Goal: Transaction & Acquisition: Book appointment/travel/reservation

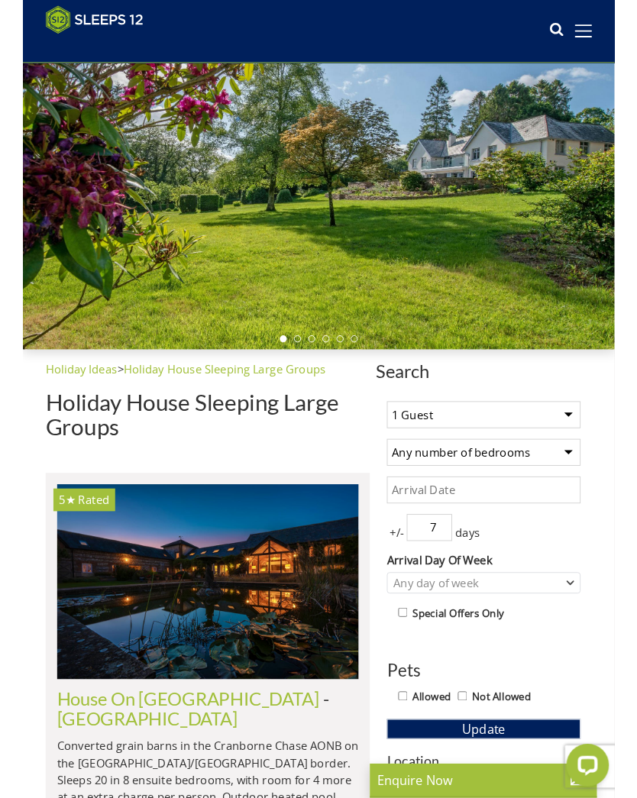
scroll to position [166, 0]
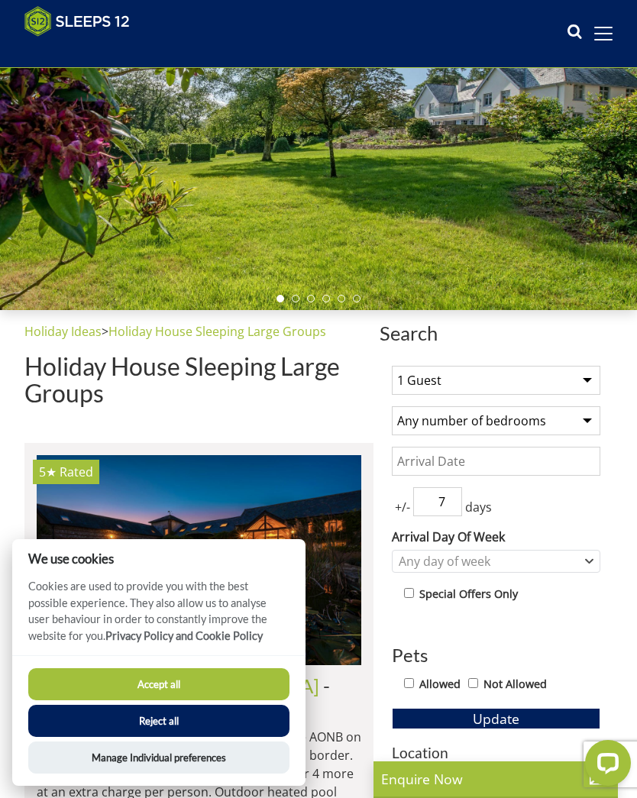
click at [583, 374] on select "1 Guest 2 Guests 3 Guests 4 Guests 5 Guests 6 Guests 7 Guests 8 Guests 9 Guests…" at bounding box center [496, 380] width 208 height 29
click at [232, 679] on button "Accept all" at bounding box center [158, 684] width 261 height 32
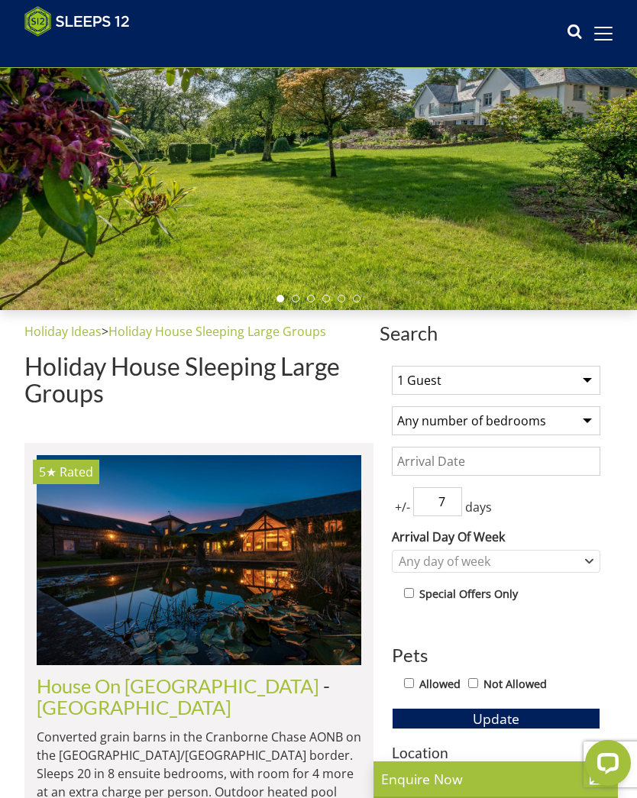
click at [579, 374] on select "1 Guest 2 Guests 3 Guests 4 Guests 5 Guests 6 Guests 7 Guests 8 Guests 9 Guests…" at bounding box center [496, 380] width 208 height 29
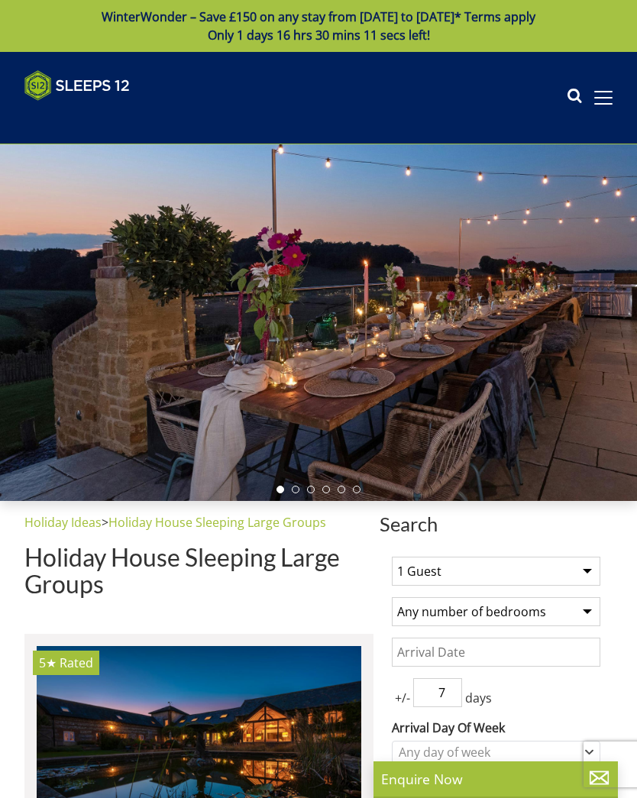
scroll to position [166, 0]
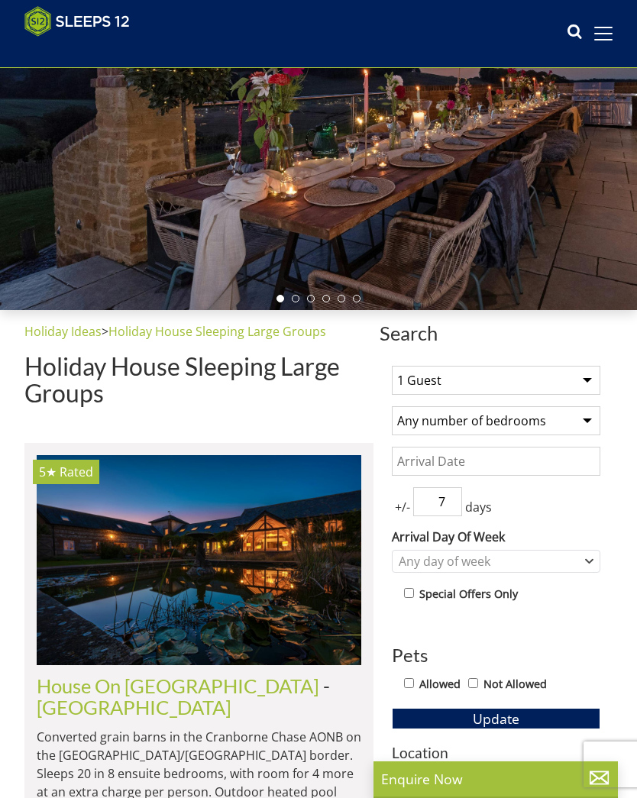
click at [582, 373] on select "1 Guest 2 Guests 3 Guests 4 Guests 5 Guests 6 Guests 7 Guests 8 Guests 9 Guests…" at bounding box center [496, 380] width 208 height 29
select select "8"
click at [582, 416] on select "Any number of bedrooms 4 Bedrooms 5 Bedrooms 6 Bedrooms 7 Bedrooms 8 Bedrooms 9…" at bounding box center [496, 420] width 208 height 29
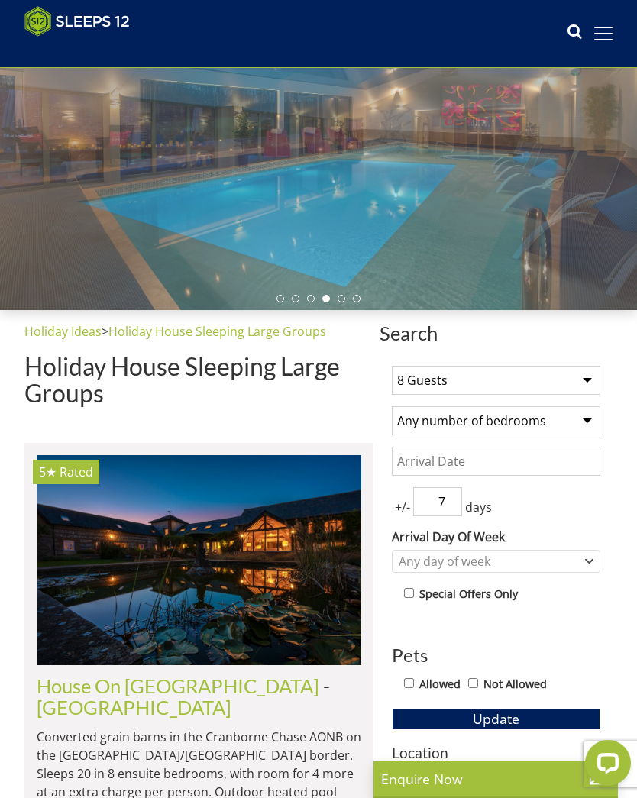
select select "6"
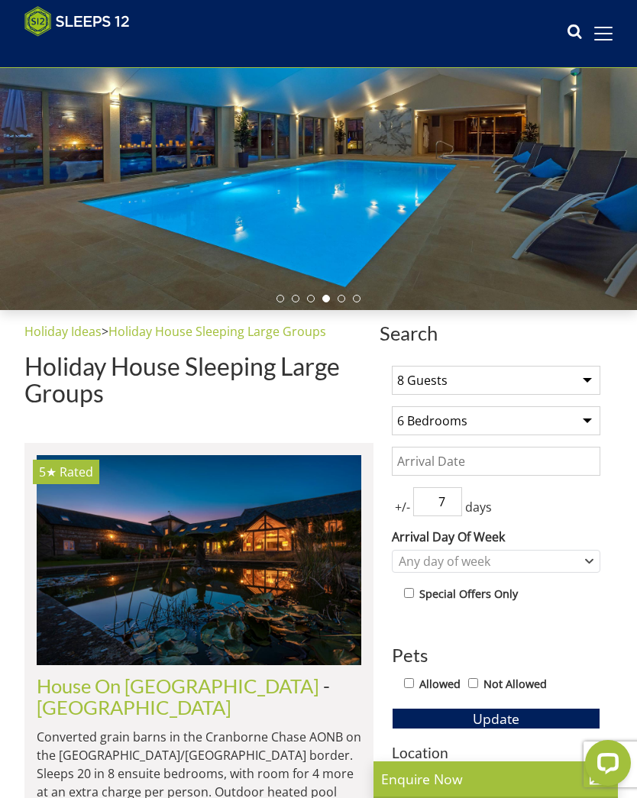
click at [569, 464] on input "Date" at bounding box center [496, 461] width 208 height 29
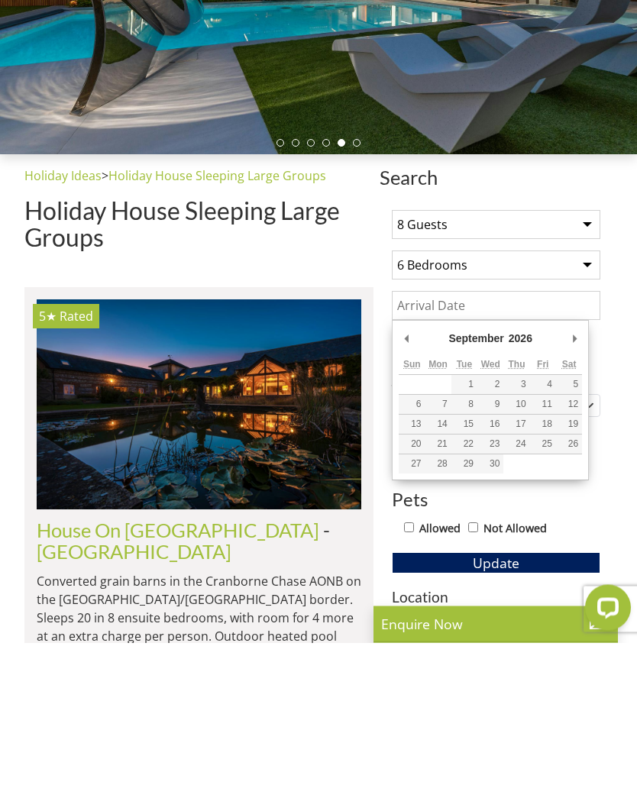
type input "[DATE]"
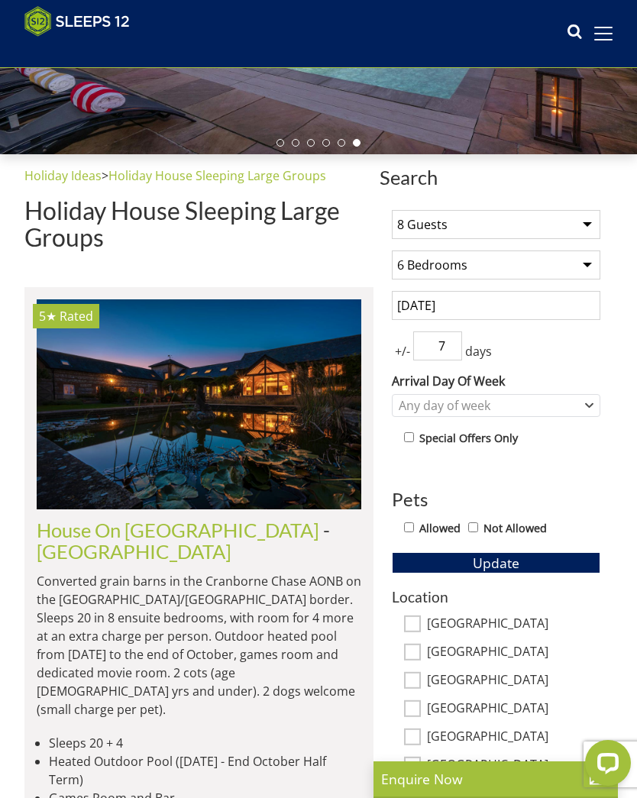
click at [433, 347] on input "7" at bounding box center [437, 345] width 49 height 29
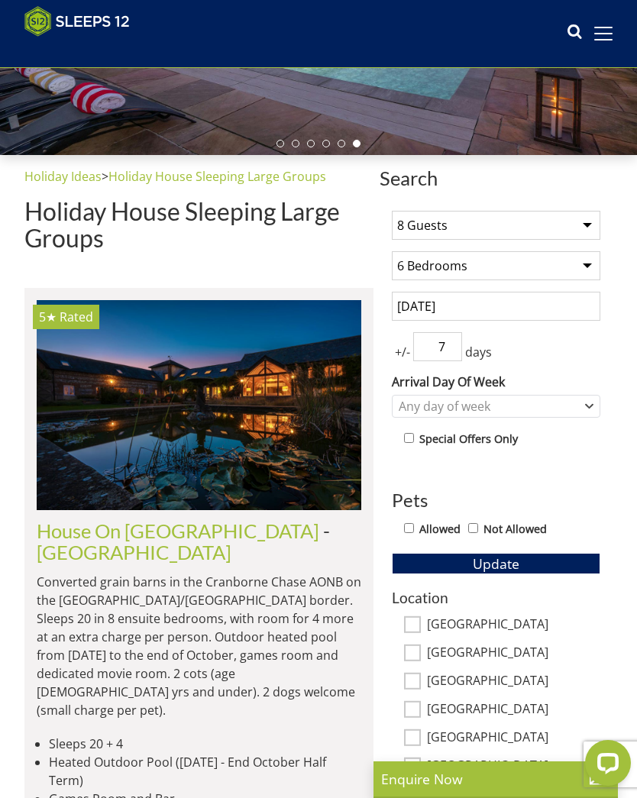
click at [410, 350] on span "+/-" at bounding box center [402, 352] width 21 height 18
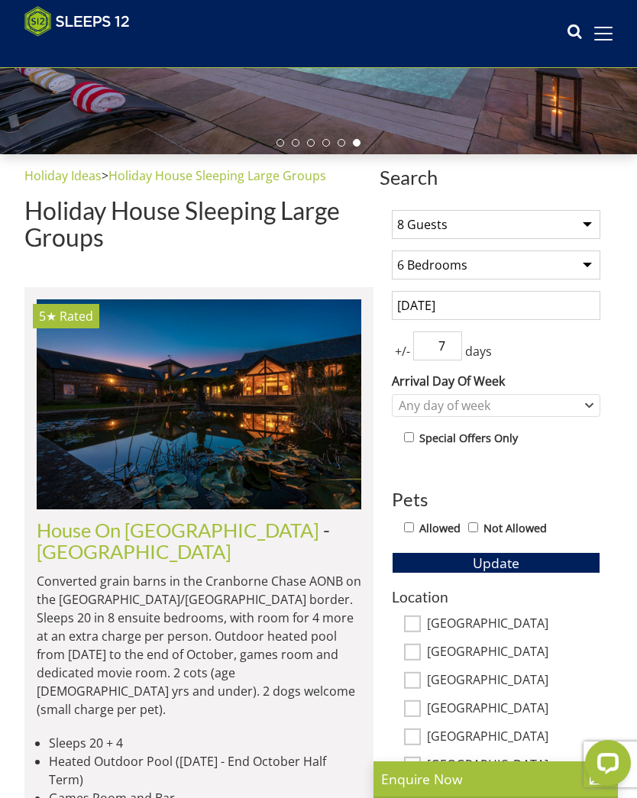
click at [450, 341] on input "7" at bounding box center [437, 345] width 49 height 29
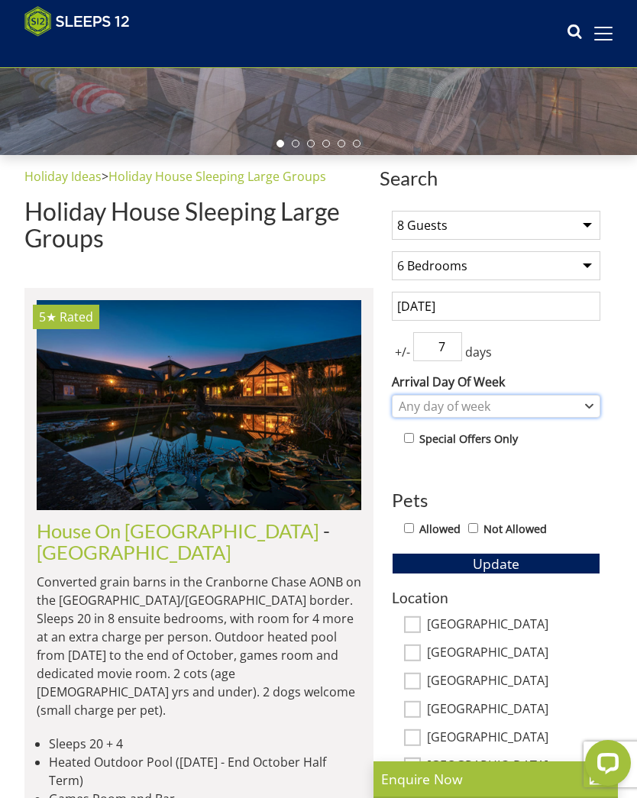
click at [580, 399] on div "Any day of week" at bounding box center [488, 406] width 186 height 17
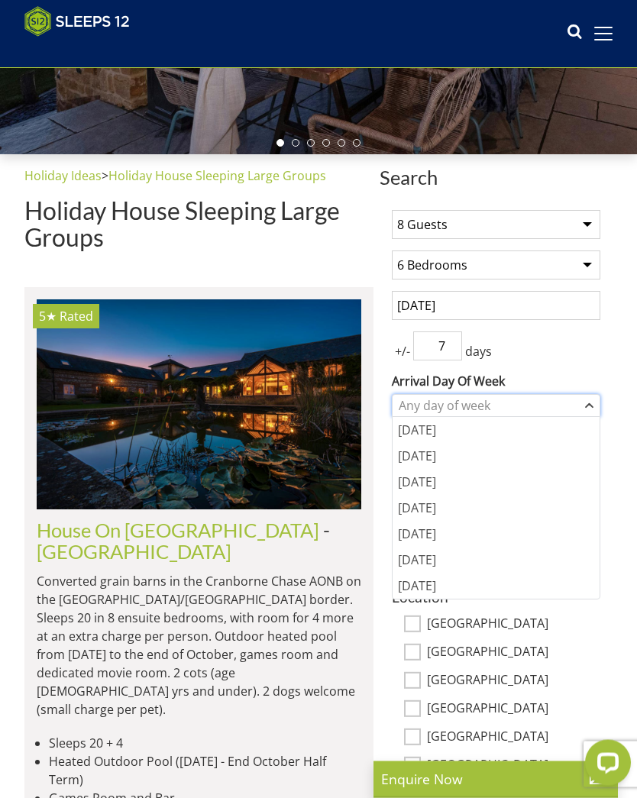
scroll to position [322, 0]
click at [441, 529] on div "[DATE]" at bounding box center [495, 534] width 207 height 26
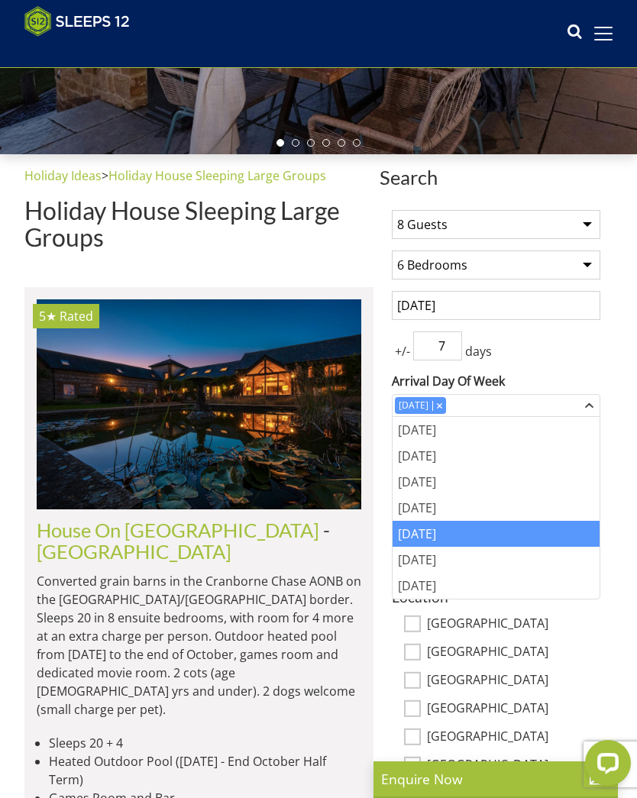
click at [598, 353] on div "+/- 7 days" at bounding box center [496, 345] width 208 height 29
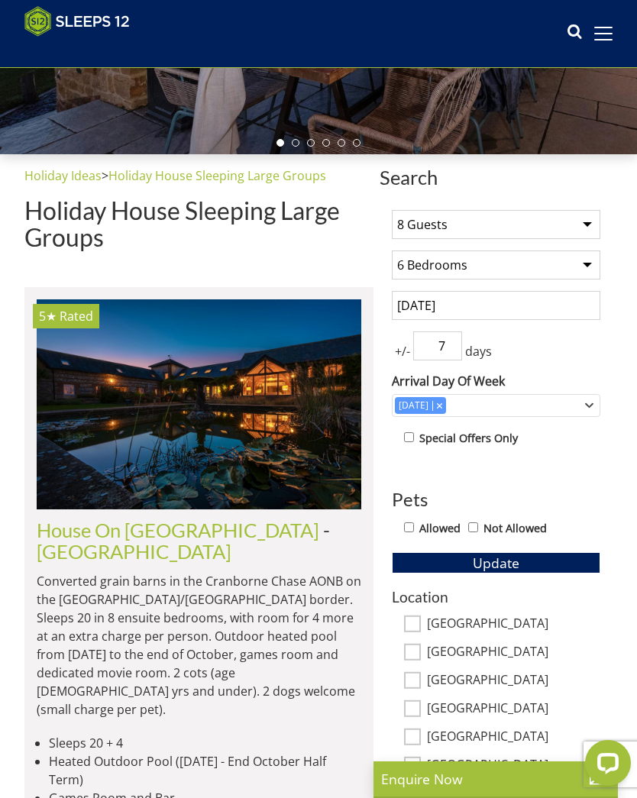
click at [459, 342] on input "7" at bounding box center [437, 345] width 49 height 29
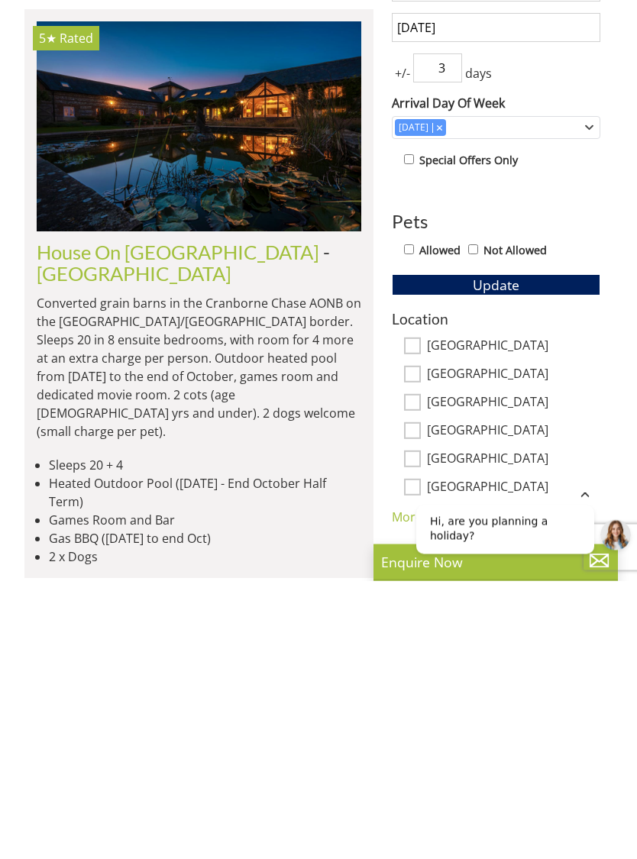
scroll to position [327, 0]
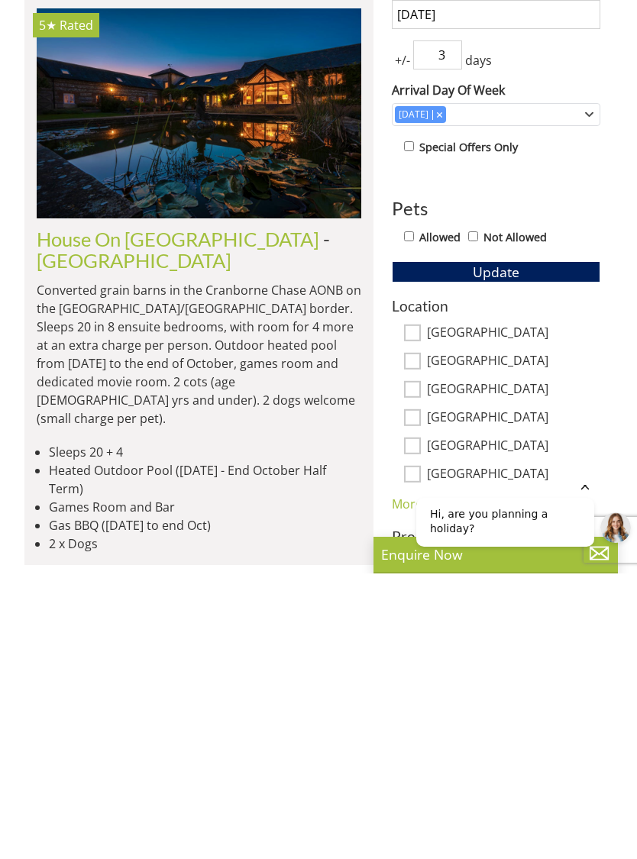
type input "3"
click at [520, 547] on button "Update" at bounding box center [496, 557] width 208 height 21
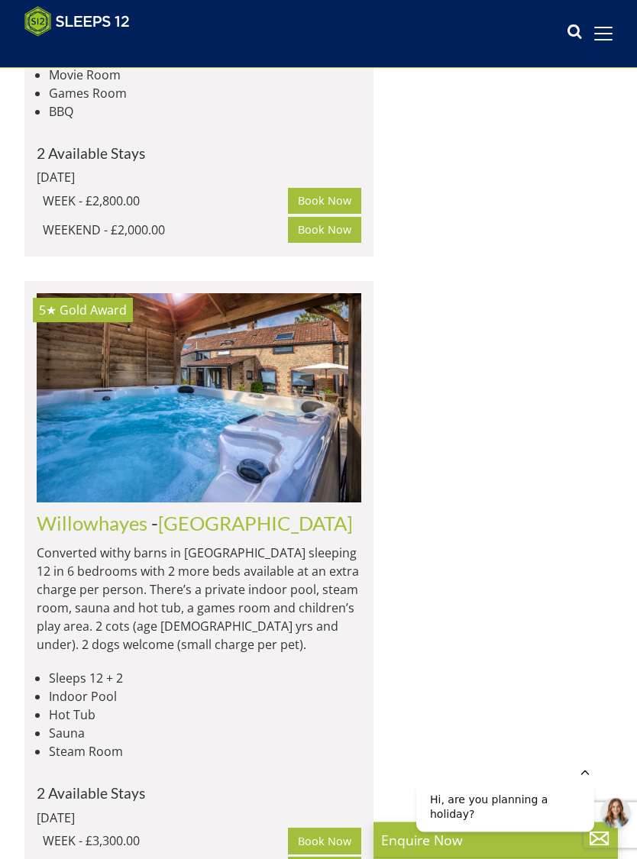
scroll to position [2432, 0]
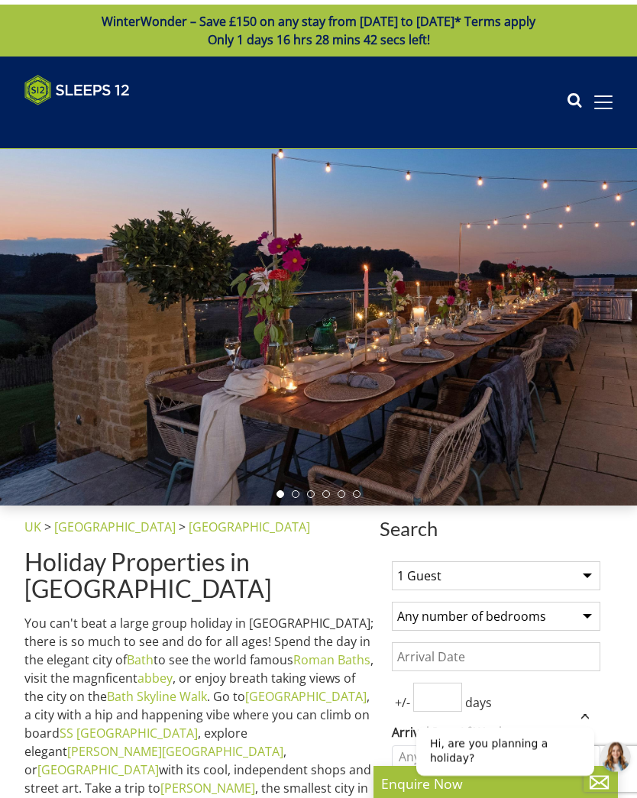
select select "8"
select select "6"
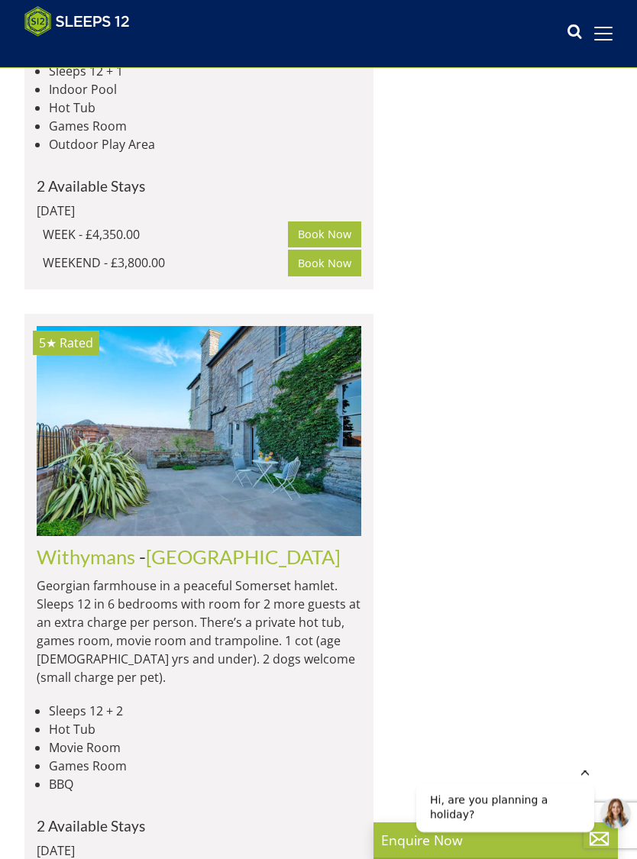
scroll to position [2521, 0]
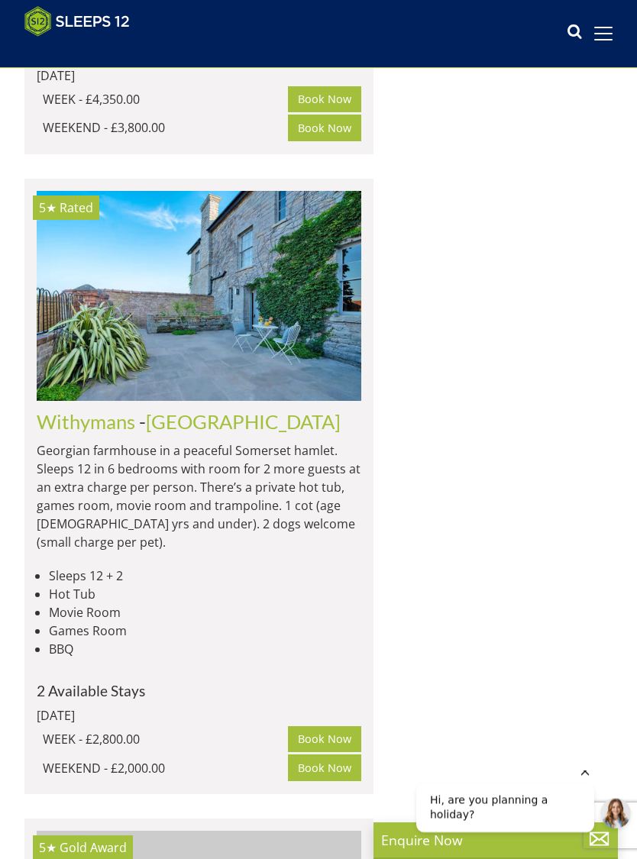
click at [176, 205] on img at bounding box center [199, 296] width 324 height 210
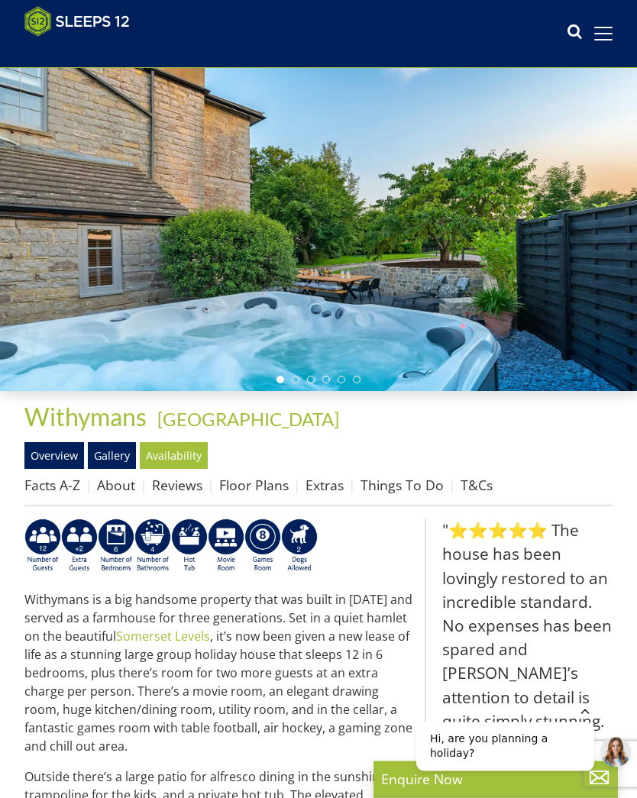
scroll to position [85, 0]
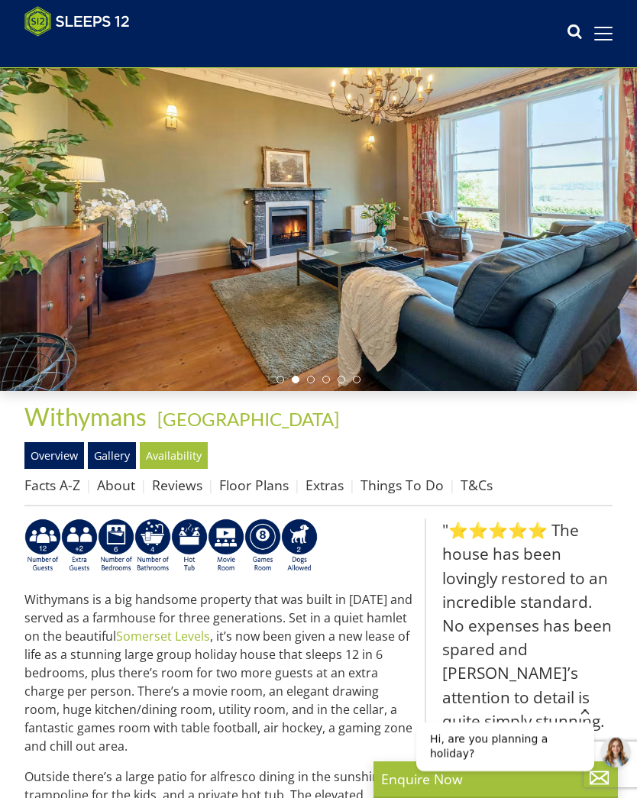
click at [121, 450] on link "Gallery" at bounding box center [112, 455] width 48 height 26
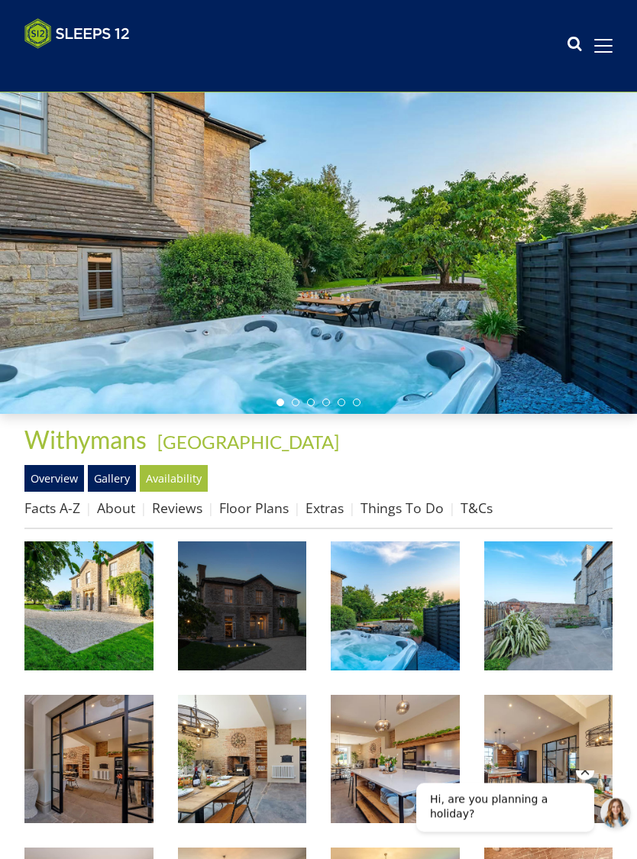
scroll to position [109, 0]
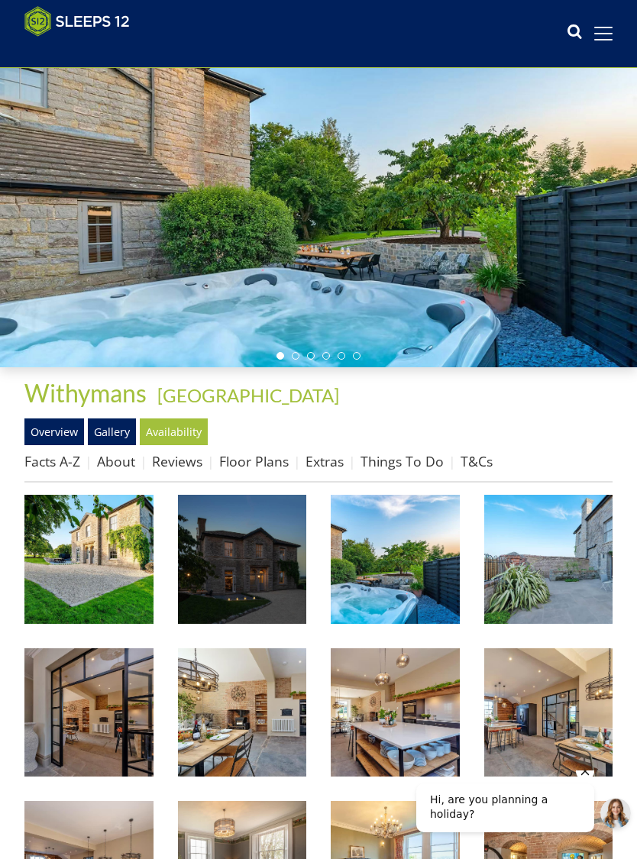
click at [118, 574] on img at bounding box center [88, 559] width 129 height 129
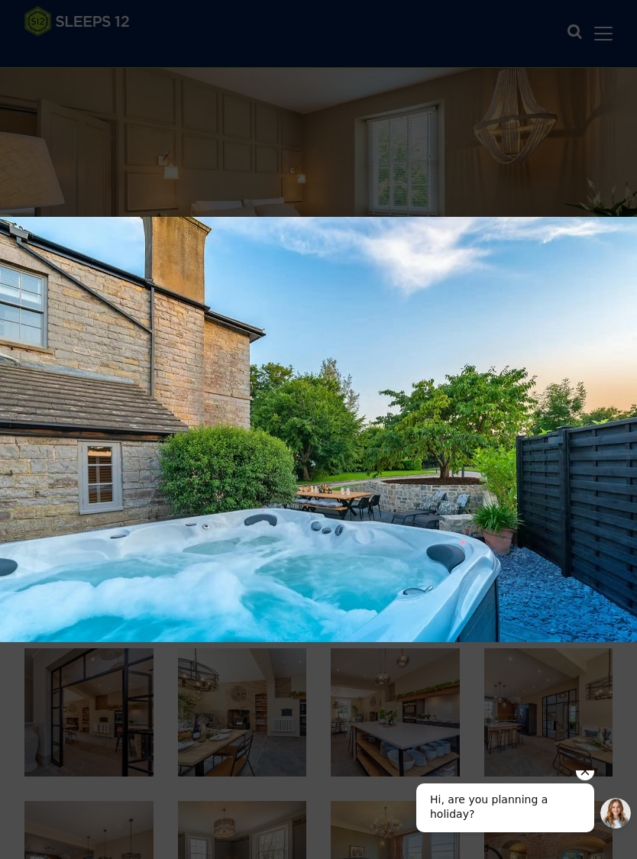
click at [593, 779] on icon "Hide greeting" at bounding box center [585, 771] width 18 height 18
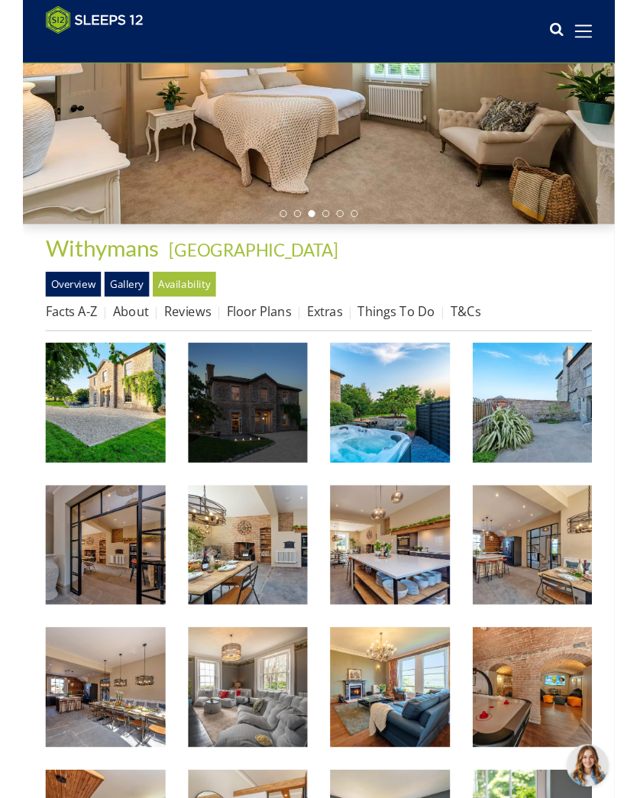
scroll to position [295, 0]
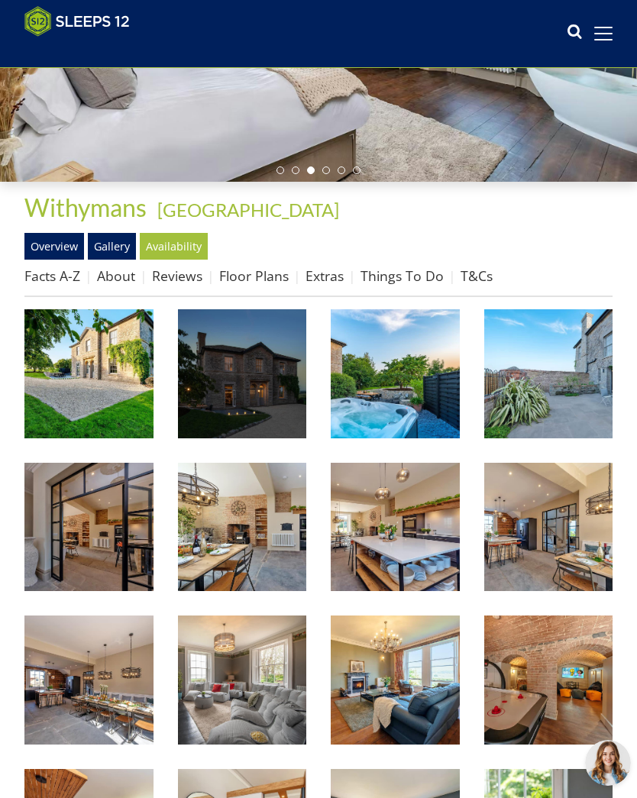
click at [262, 271] on link "Floor Plans" at bounding box center [253, 275] width 69 height 18
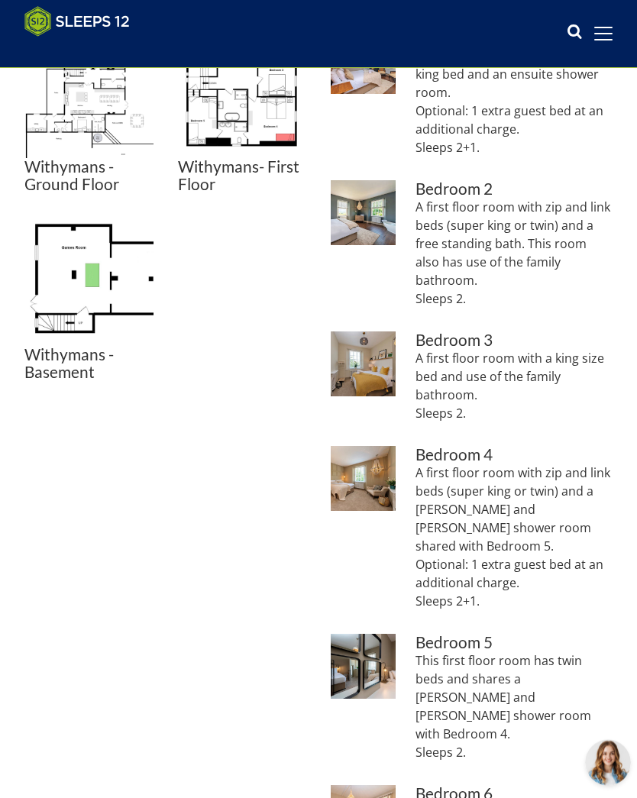
scroll to position [619, 0]
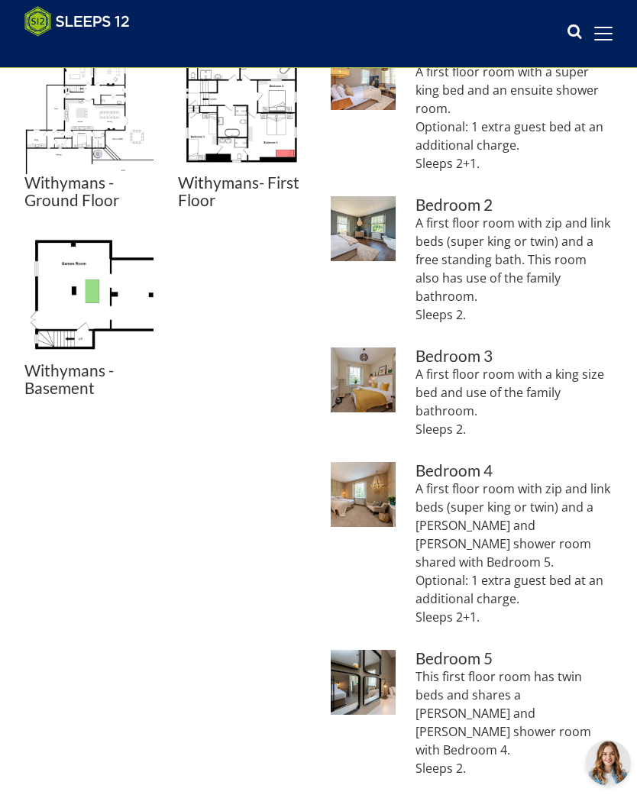
click at [592, 412] on p "A first floor room with a king size bed and use of the family bathroom. Sleeps …" at bounding box center [513, 401] width 197 height 73
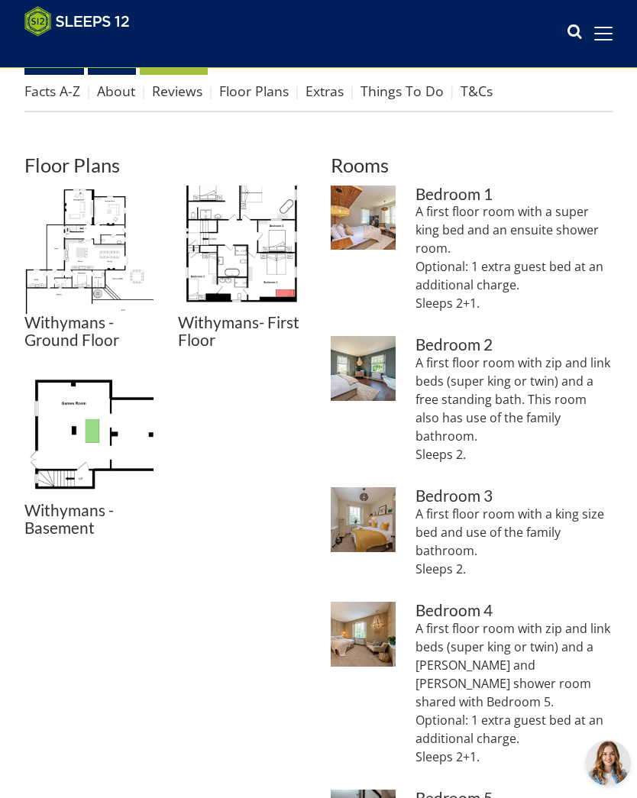
scroll to position [476, 0]
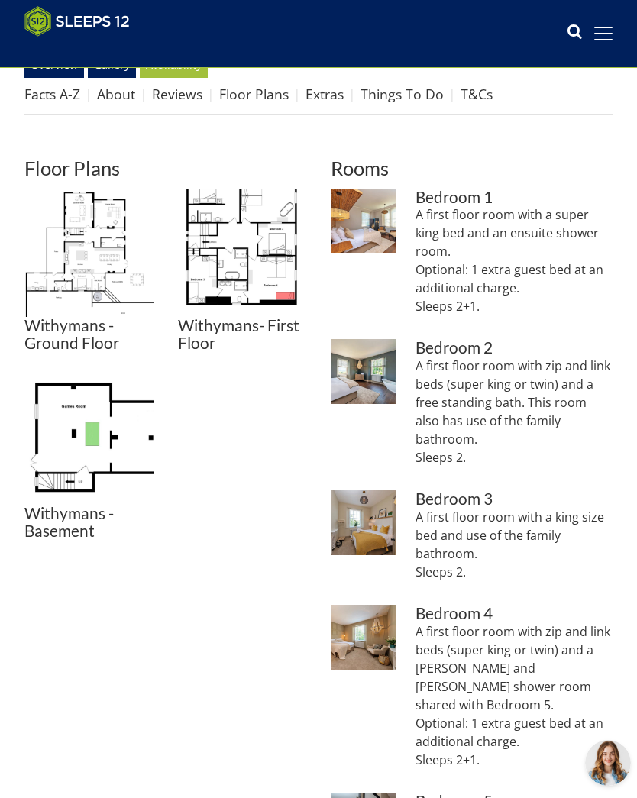
click at [577, 266] on p "A first floor room with a super king bed and an ensuite shower room. Optional: …" at bounding box center [513, 260] width 197 height 110
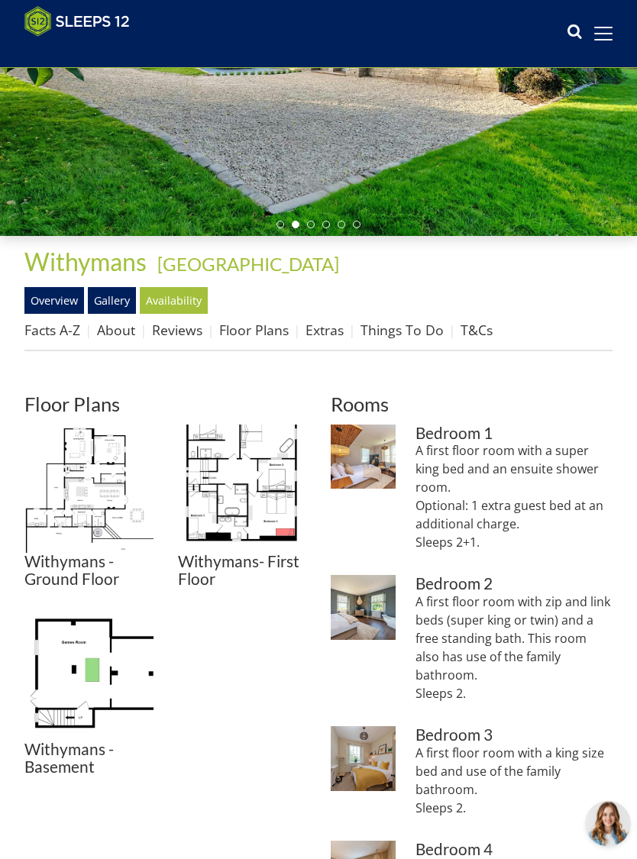
scroll to position [240, 0]
click at [108, 498] on img at bounding box center [88, 488] width 129 height 129
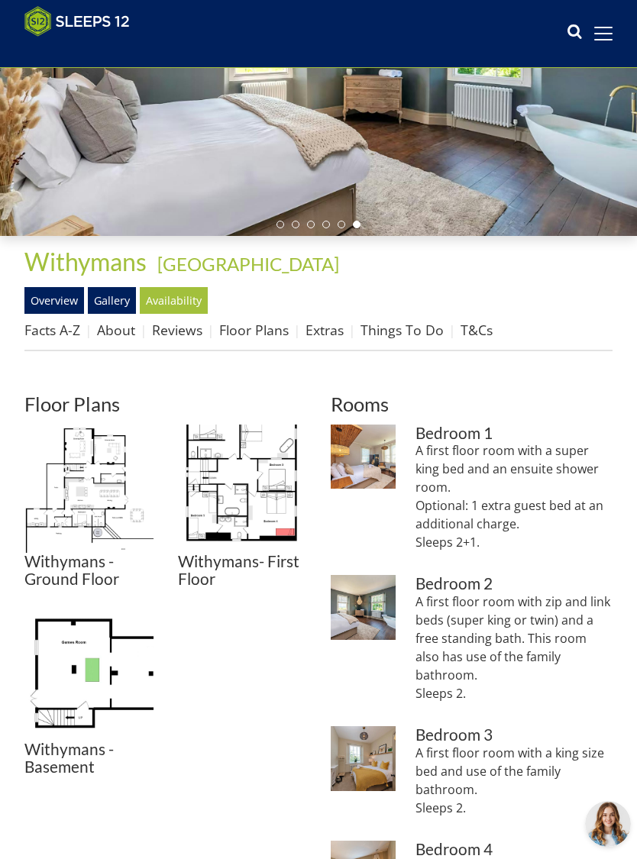
click at [247, 488] on img at bounding box center [242, 488] width 129 height 129
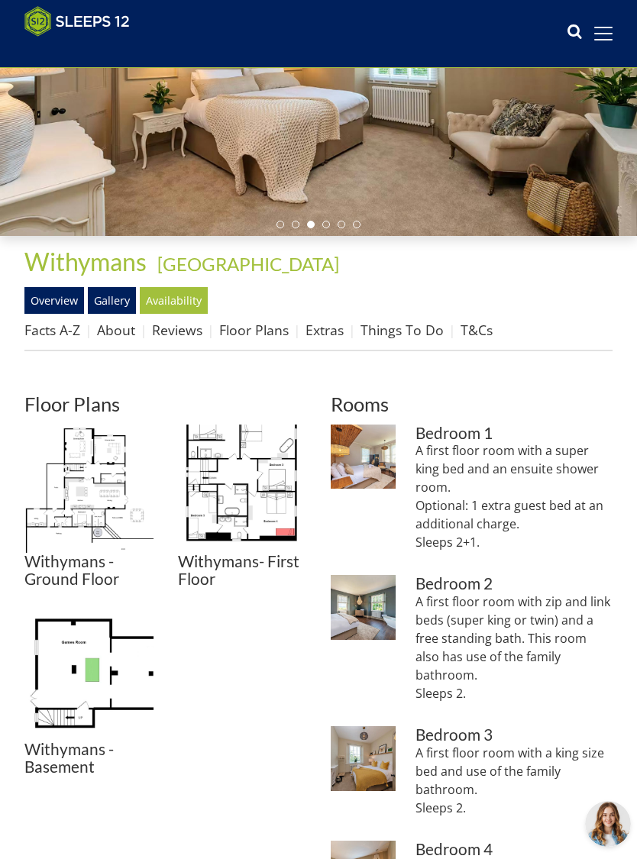
click at [107, 664] on img at bounding box center [88, 676] width 129 height 129
click at [414, 330] on link "Things To Do" at bounding box center [401, 330] width 83 height 18
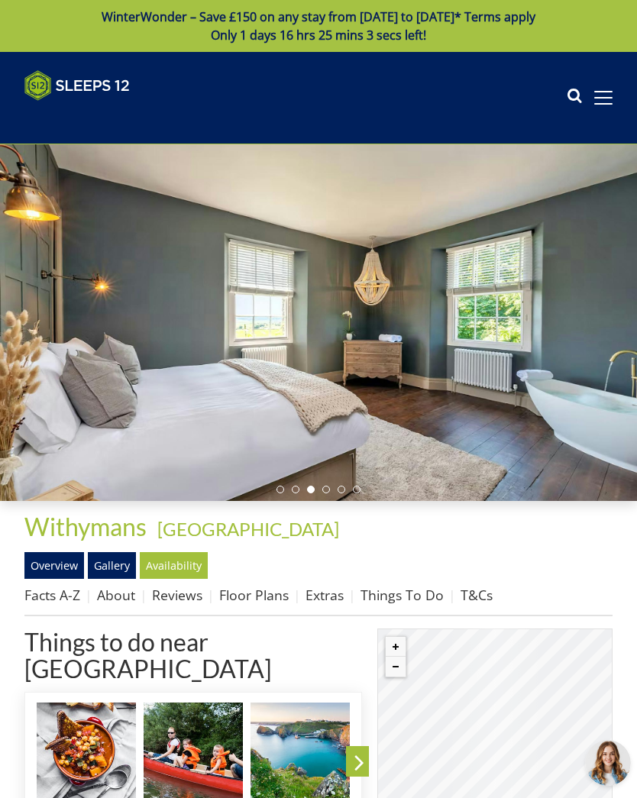
click at [77, 568] on link "Overview" at bounding box center [54, 565] width 60 height 26
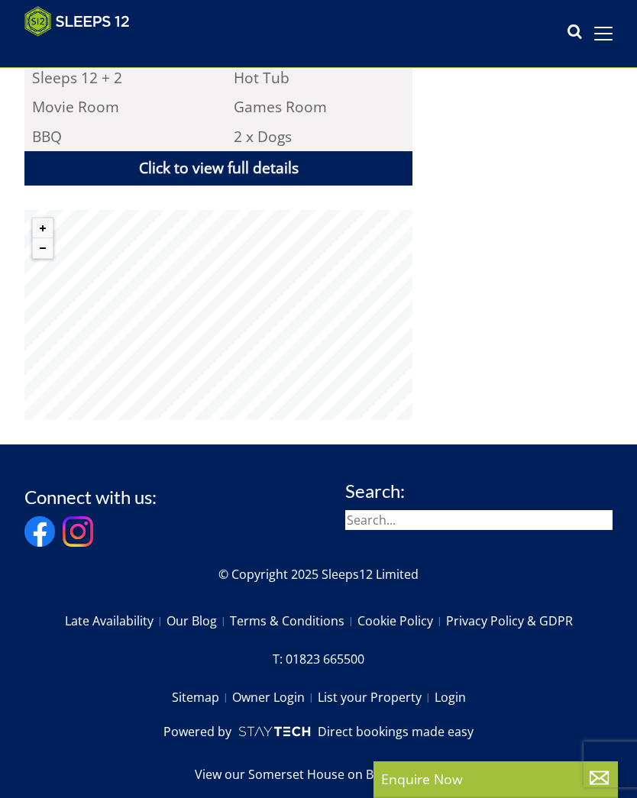
scroll to position [1065, 0]
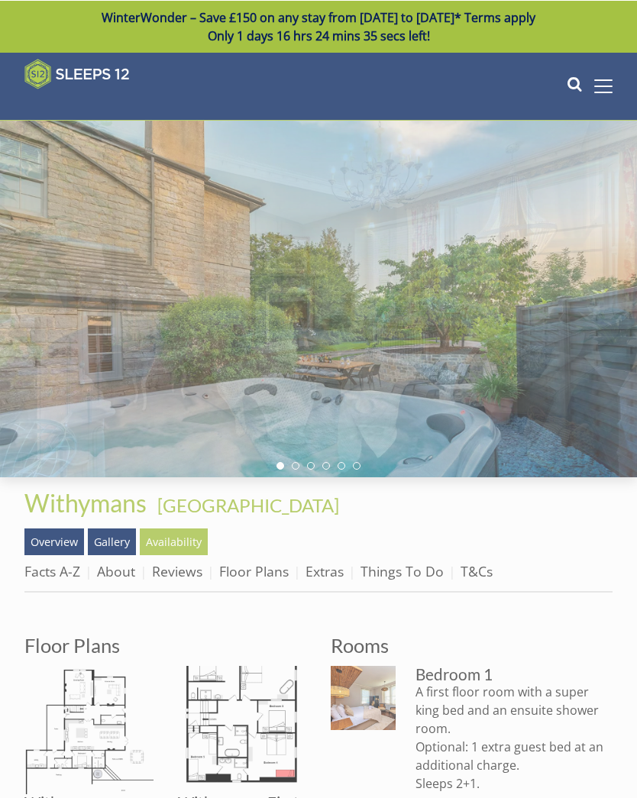
scroll to position [240, 0]
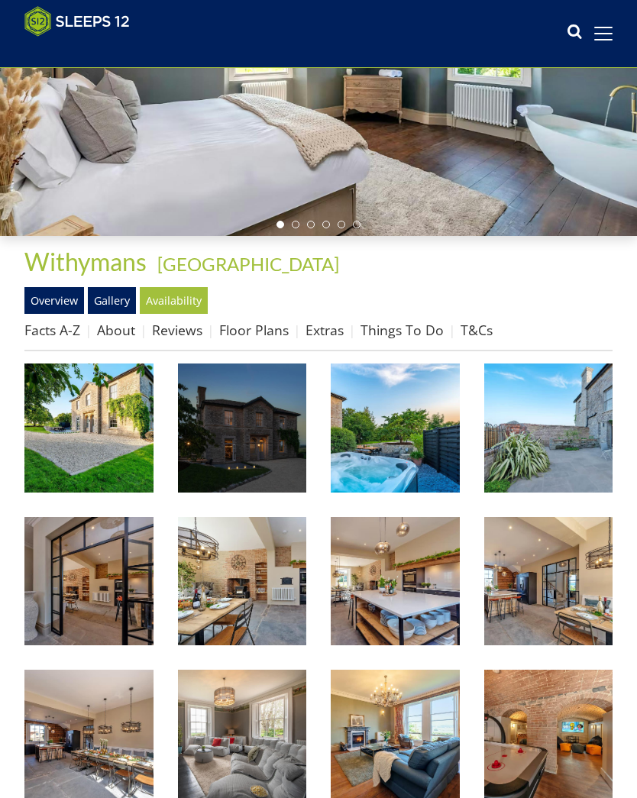
scroll to position [295, 0]
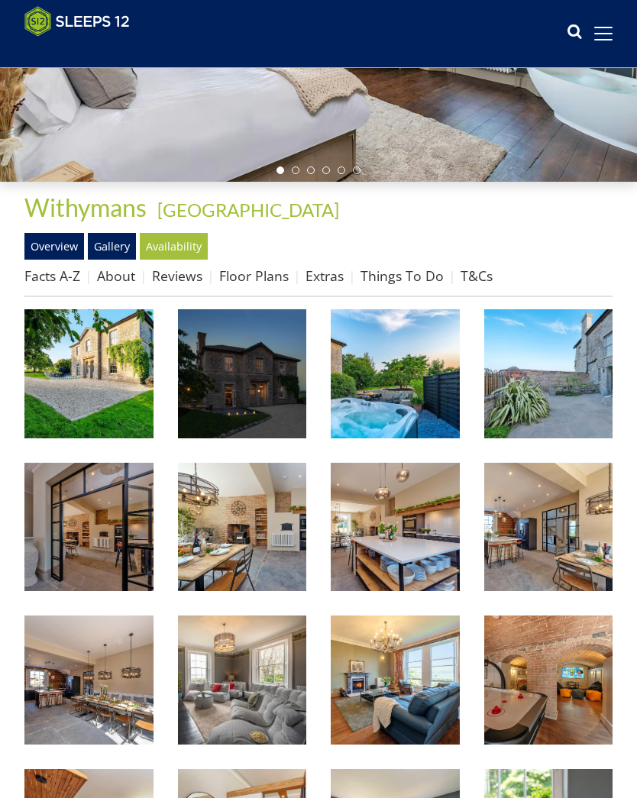
scroll to position [85, 0]
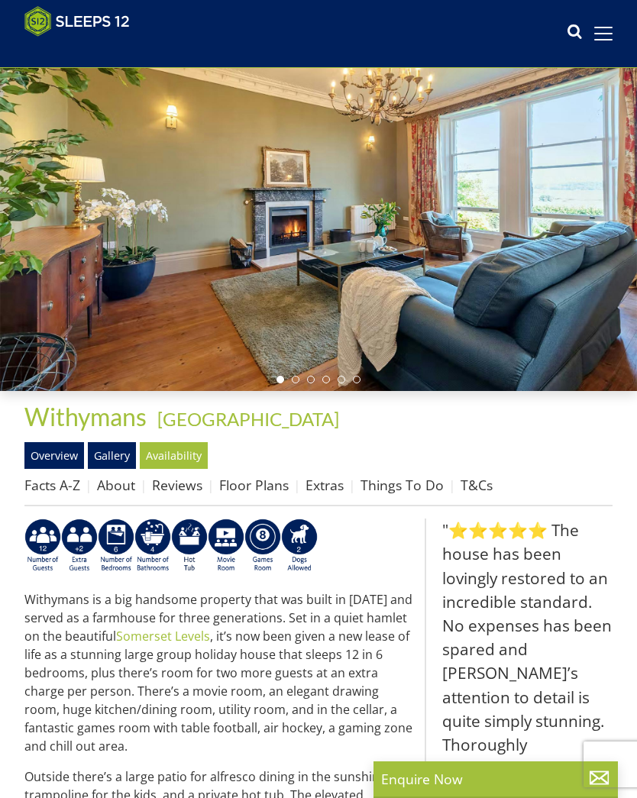
select select "8"
select select "6"
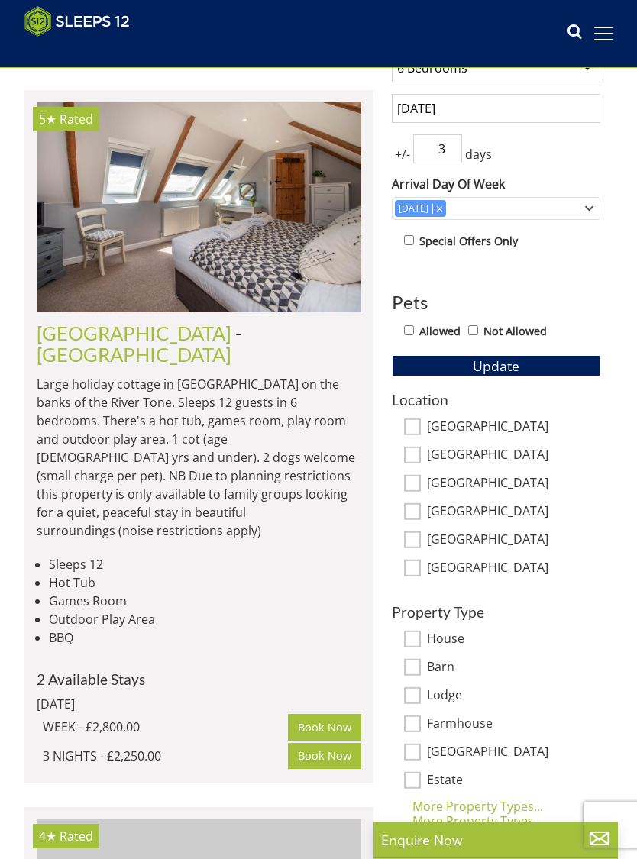
scroll to position [519, 0]
click at [414, 568] on input "[GEOGRAPHIC_DATA]" at bounding box center [412, 567] width 17 height 17
checkbox input "true"
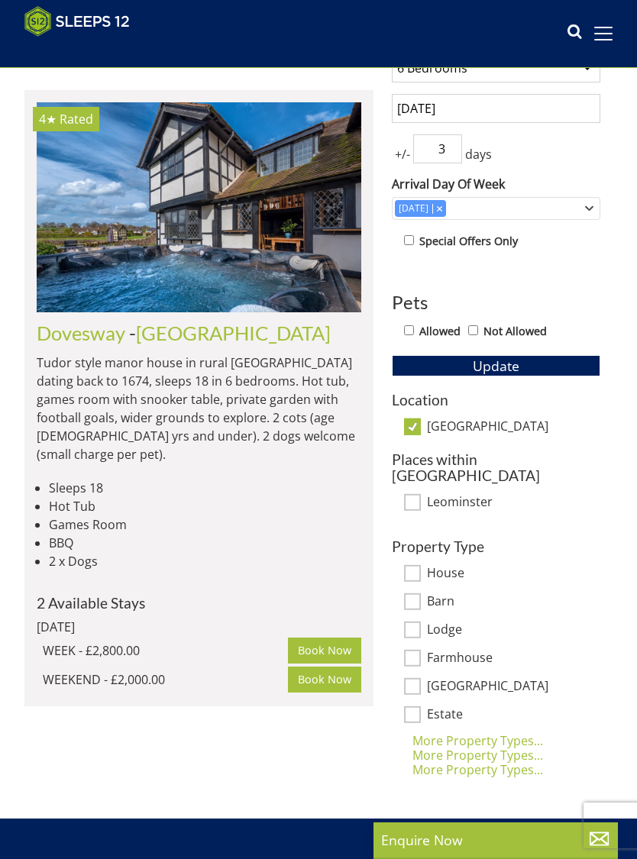
click at [143, 246] on img at bounding box center [199, 207] width 324 height 210
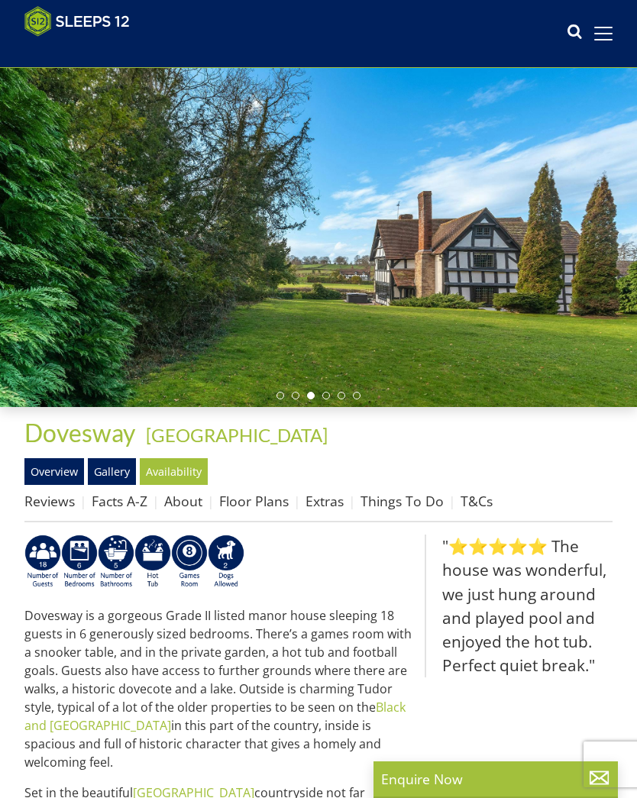
scroll to position [68, 0]
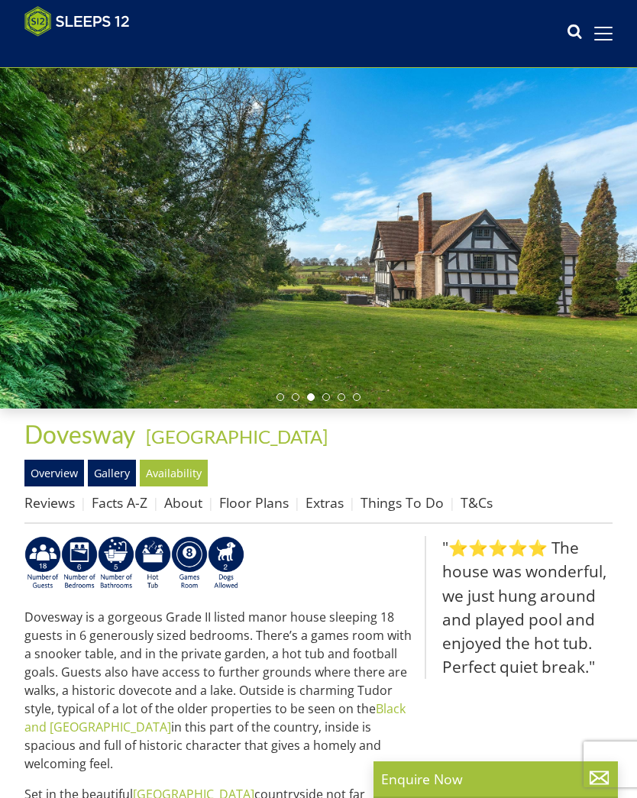
click at [116, 466] on link "Gallery" at bounding box center [112, 472] width 48 height 26
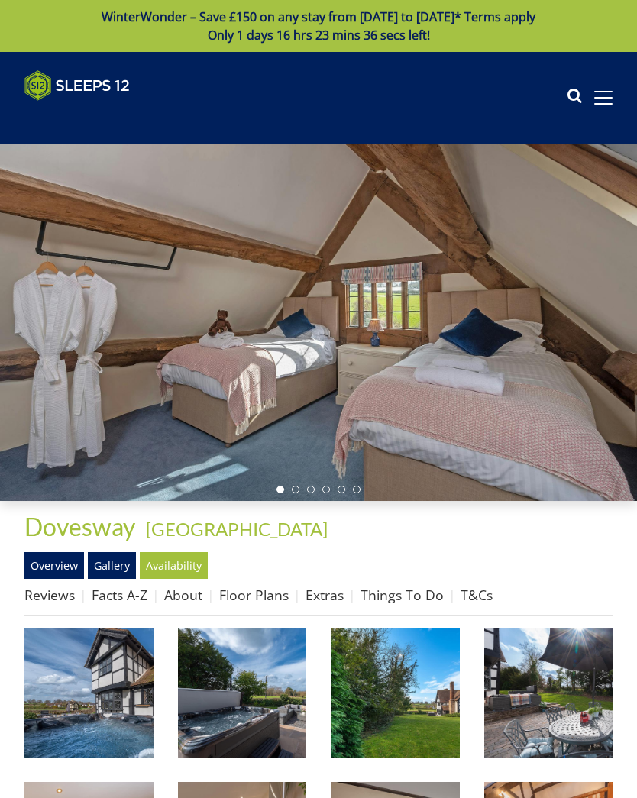
click at [126, 675] on img at bounding box center [88, 692] width 129 height 129
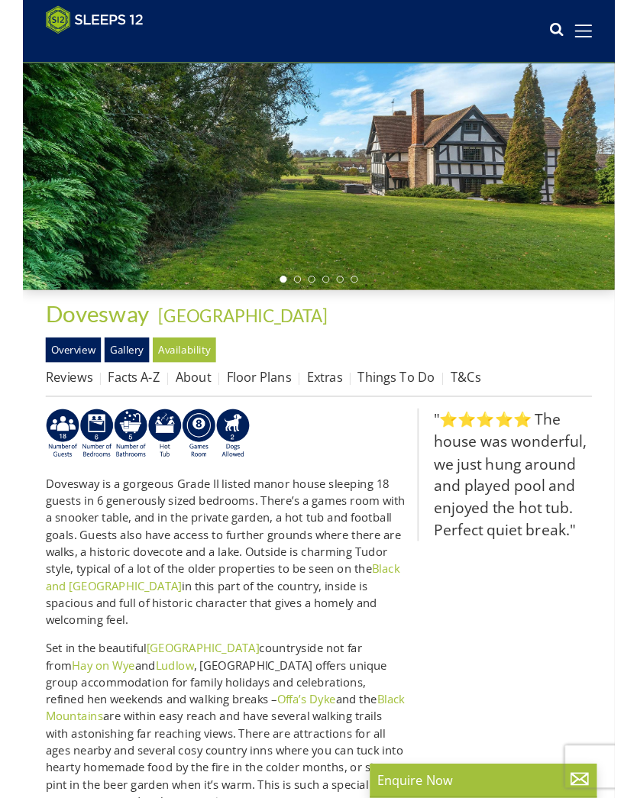
scroll to position [224, 0]
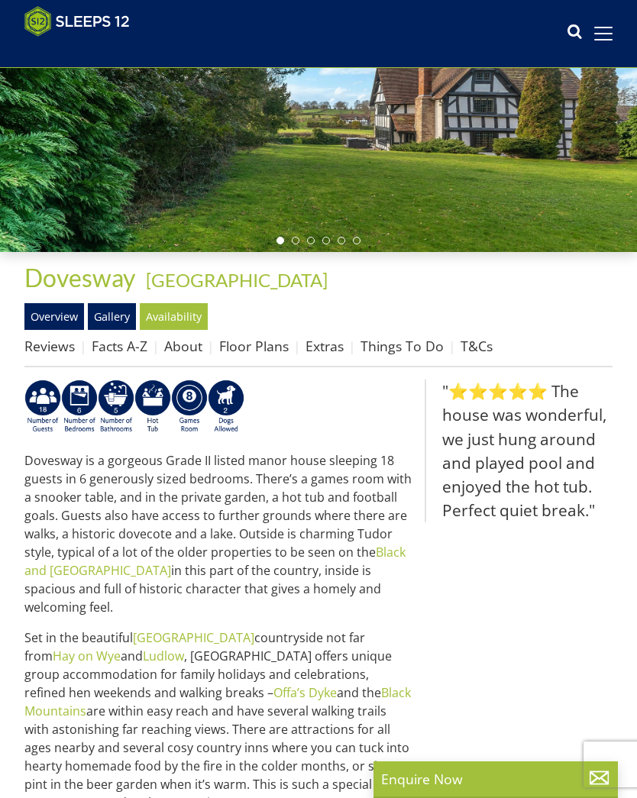
click at [268, 348] on link "Floor Plans" at bounding box center [253, 346] width 69 height 18
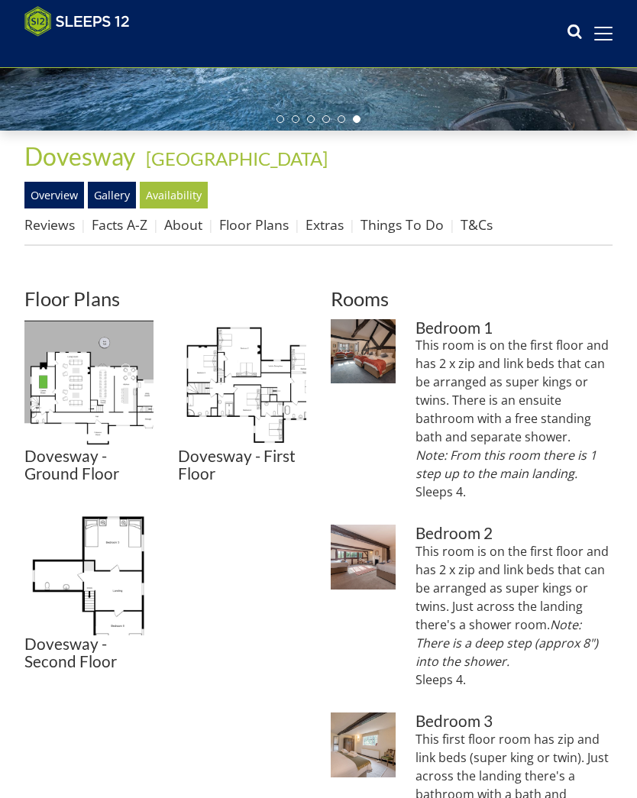
scroll to position [328, 0]
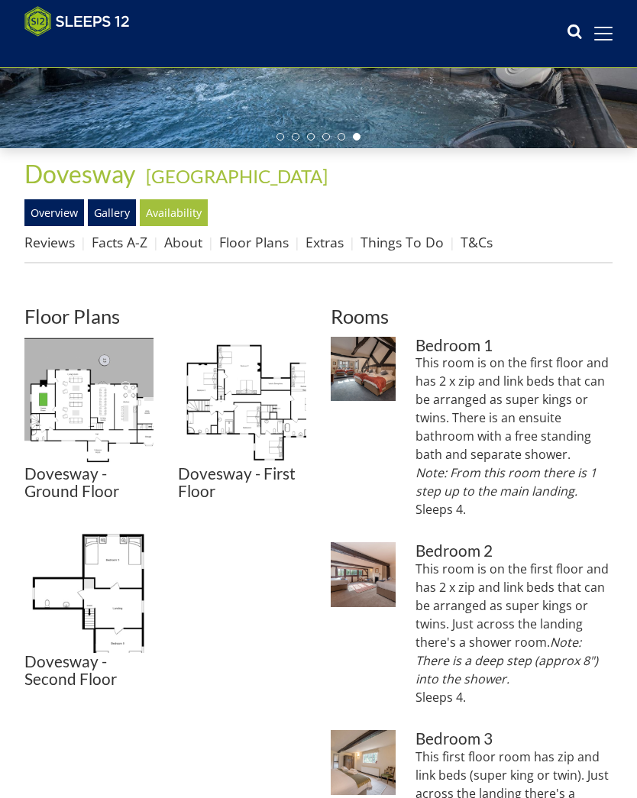
click at [112, 395] on img at bounding box center [88, 401] width 129 height 129
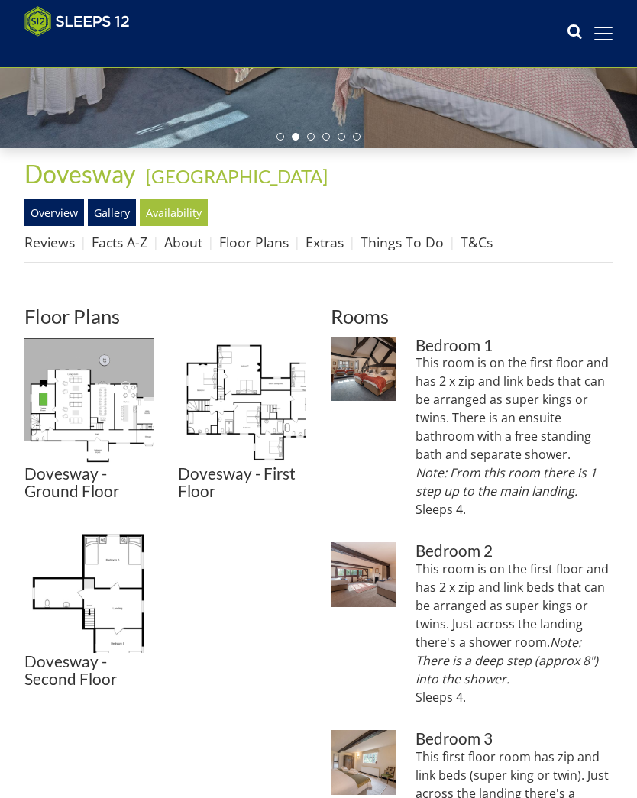
click at [266, 399] on img at bounding box center [242, 401] width 129 height 129
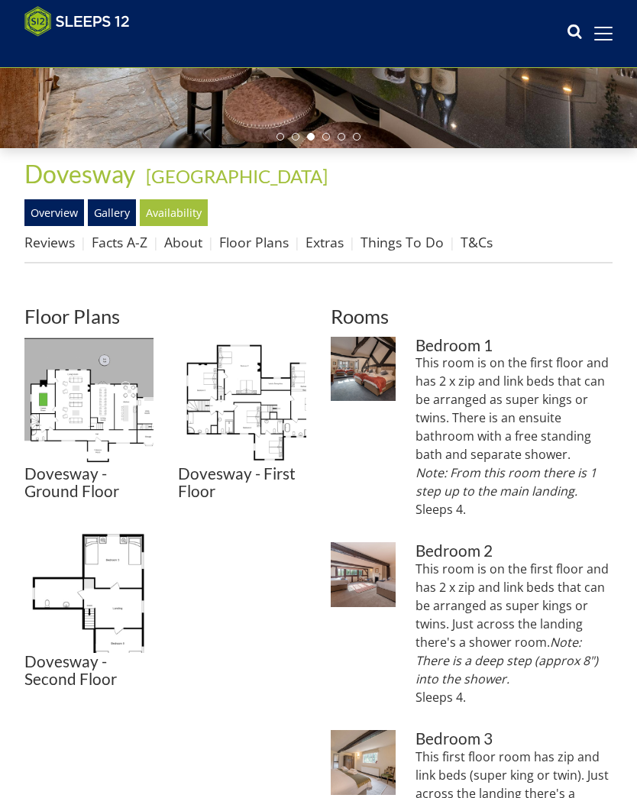
click at [115, 610] on img at bounding box center [88, 588] width 129 height 129
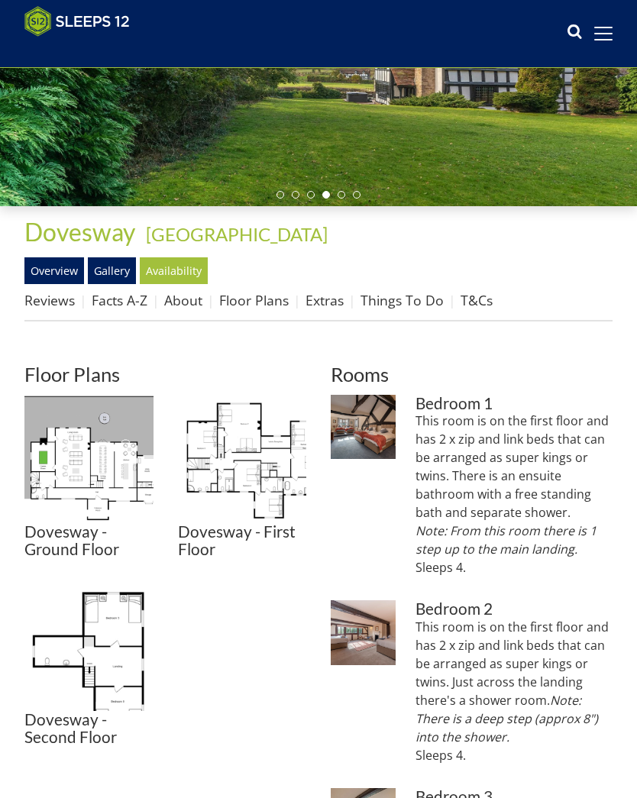
scroll to position [270, 0]
click at [416, 294] on link "Things To Do" at bounding box center [401, 300] width 83 height 18
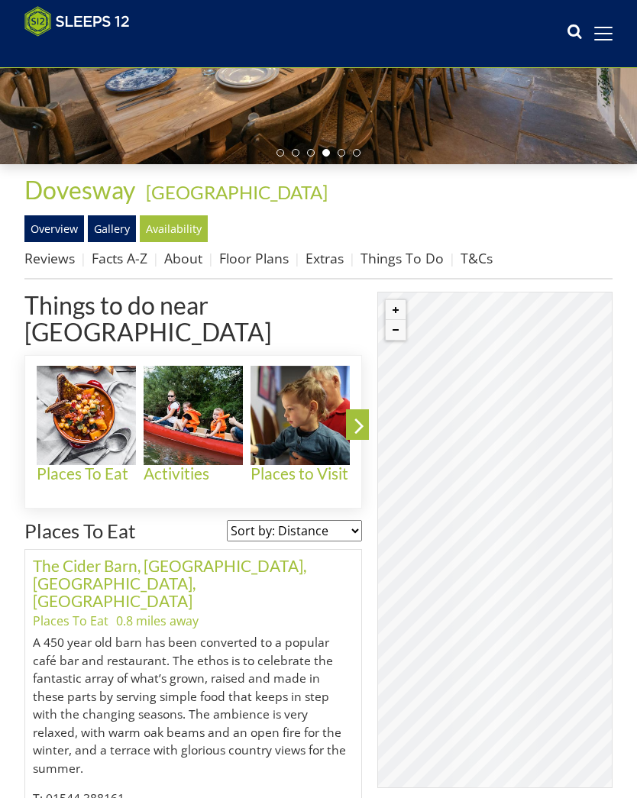
scroll to position [305, 0]
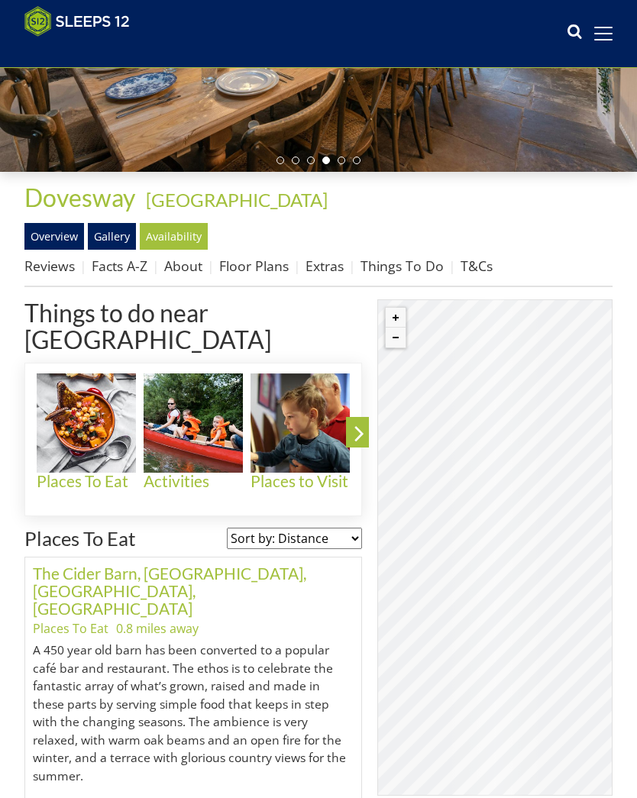
click at [309, 401] on img at bounding box center [299, 422] width 99 height 99
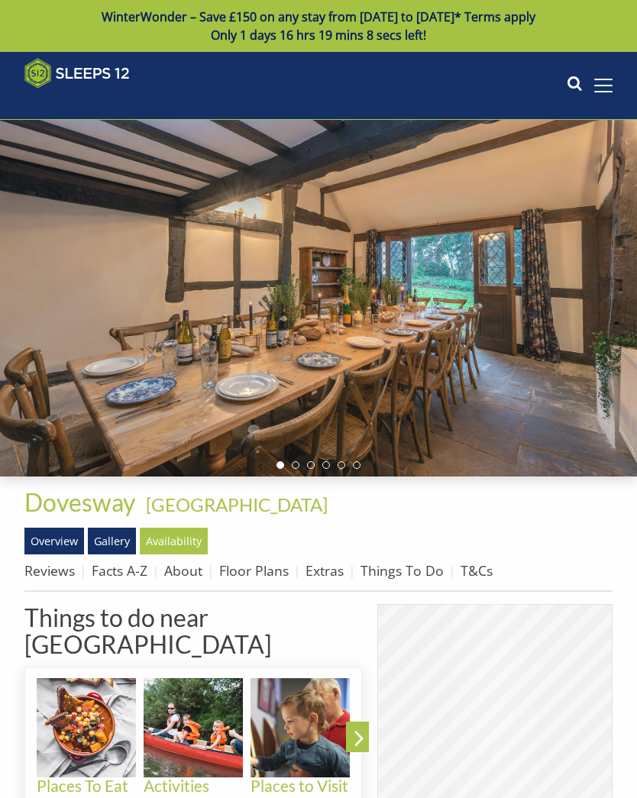
scroll to position [305, 0]
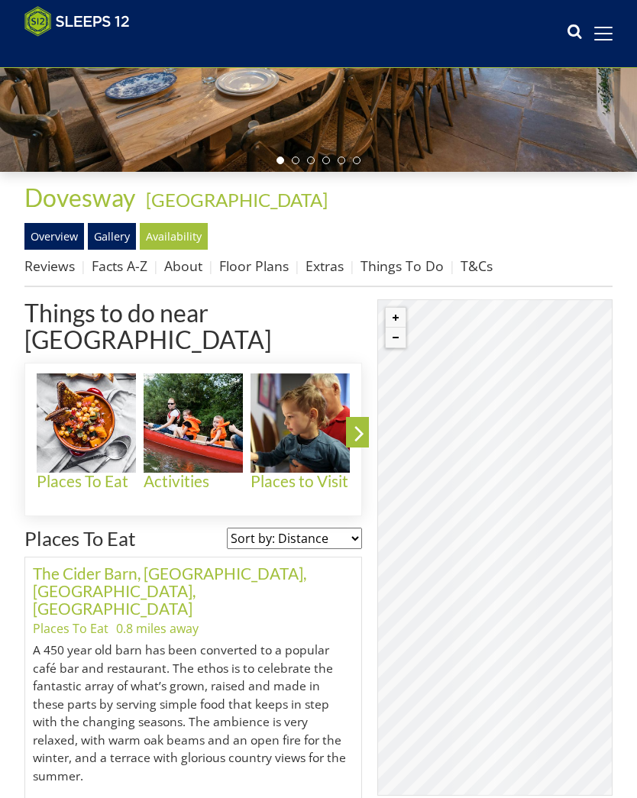
click at [184, 397] on img at bounding box center [192, 422] width 99 height 99
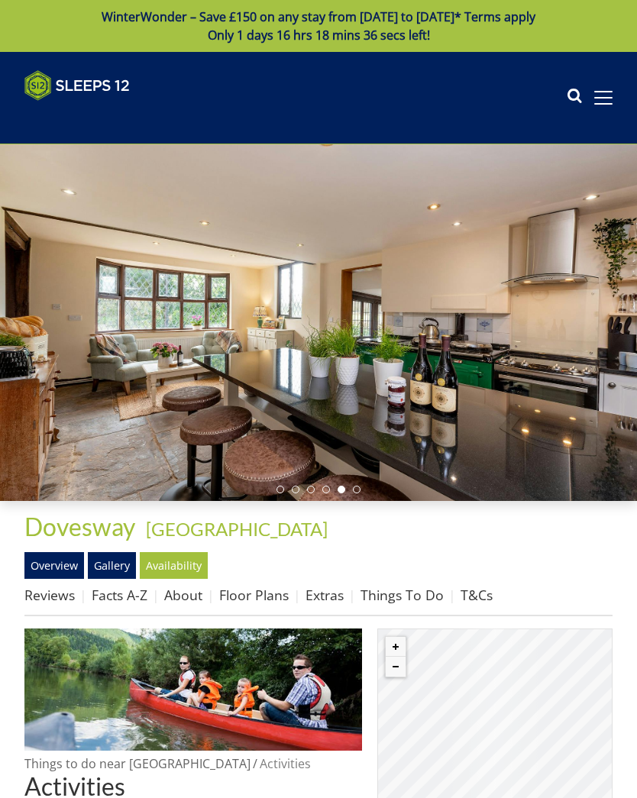
click at [66, 595] on link "Reviews" at bounding box center [49, 594] width 50 height 18
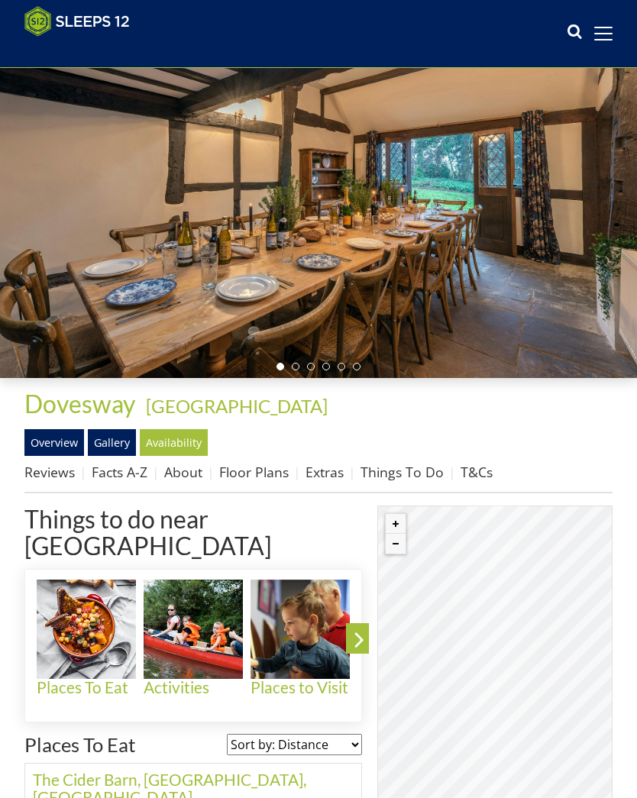
scroll to position [93, 0]
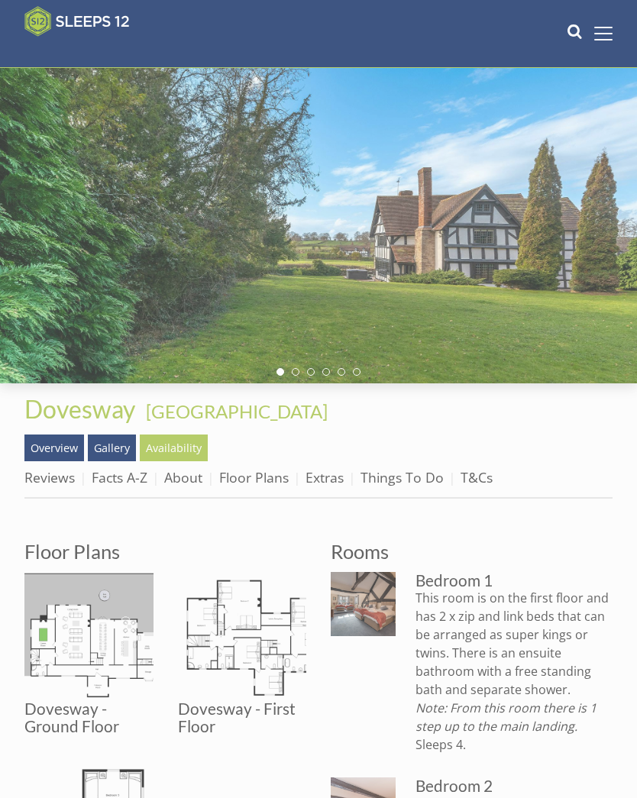
scroll to position [270, 0]
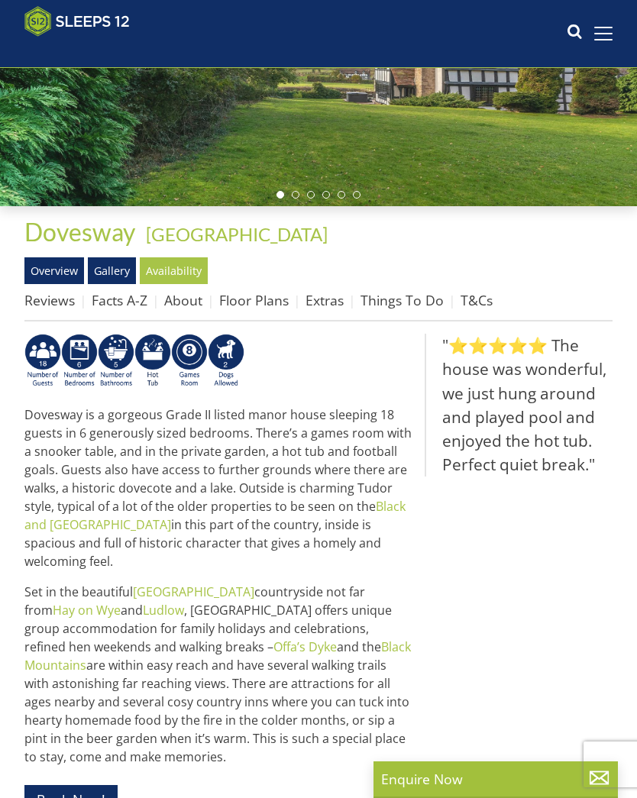
scroll to position [224, 0]
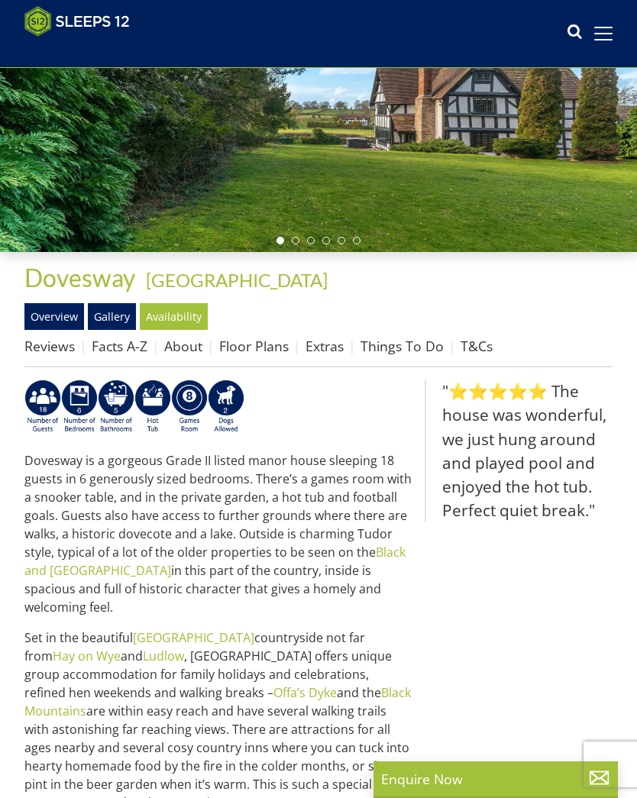
select select "8"
select select "6"
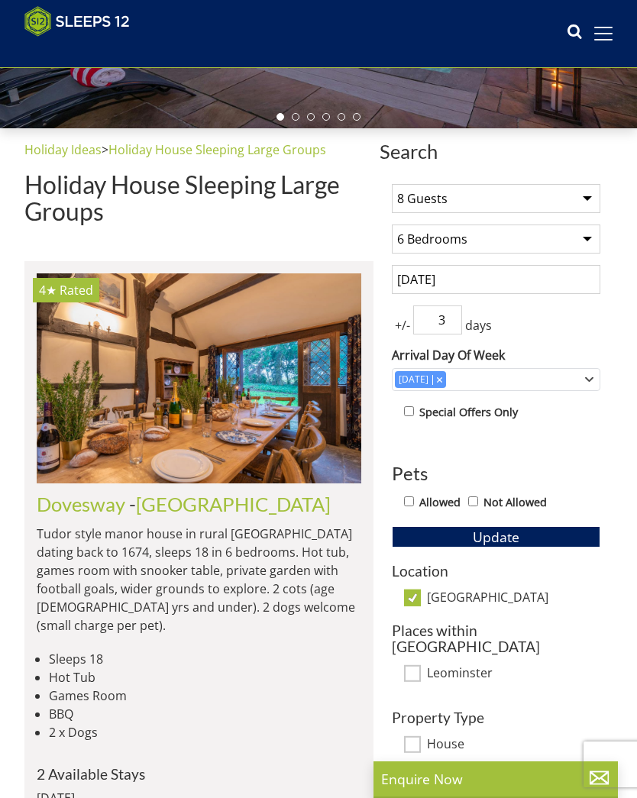
scroll to position [324, 0]
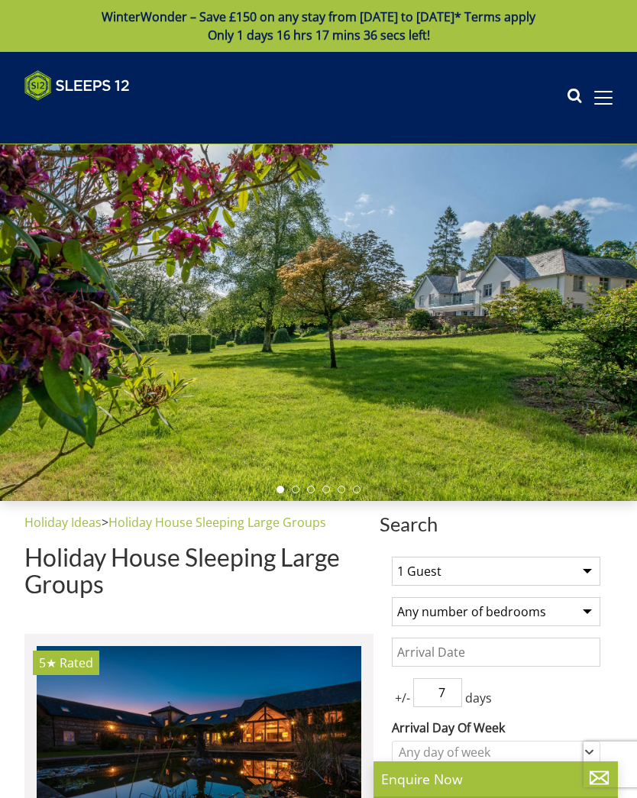
click at [584, 567] on select "1 Guest 2 Guests 3 Guests 4 Guests 5 Guests 6 Guests 7 Guests 8 Guests 9 Guests…" at bounding box center [496, 570] width 208 height 29
select select "8"
click at [583, 602] on select "Any number of bedrooms 4 Bedrooms 5 Bedrooms 6 Bedrooms 7 Bedrooms 8 Bedrooms 9…" at bounding box center [496, 611] width 208 height 29
select select "6"
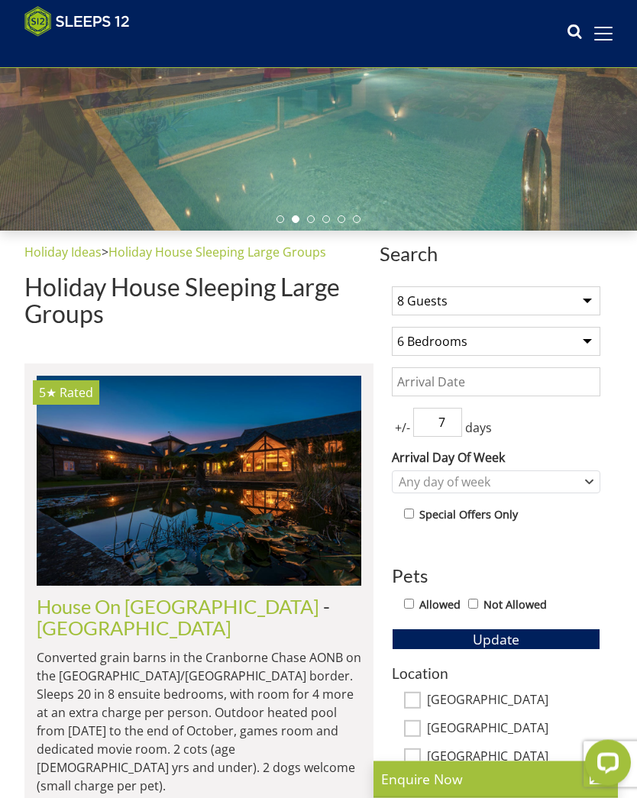
scroll to position [338, 0]
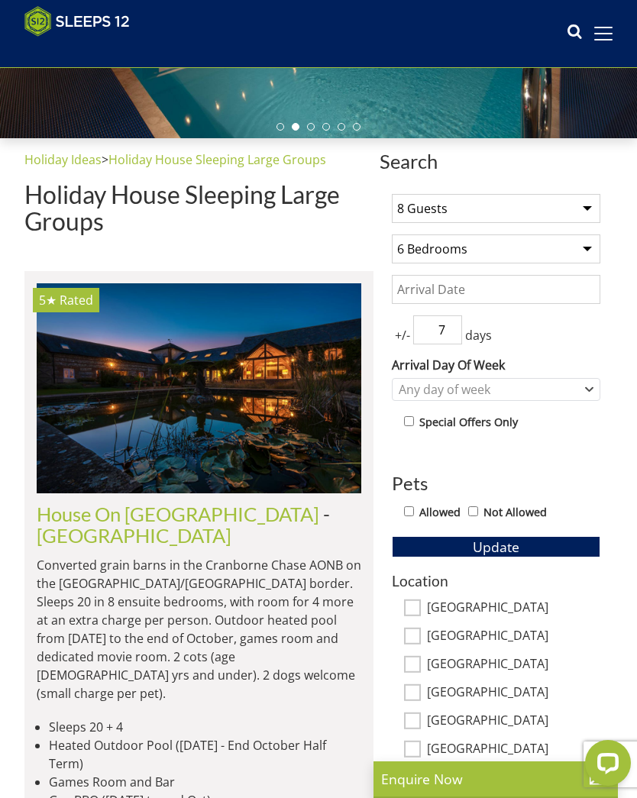
click at [461, 324] on input "7" at bounding box center [437, 329] width 49 height 29
type input "3"
click at [586, 293] on input "Date" at bounding box center [496, 289] width 208 height 29
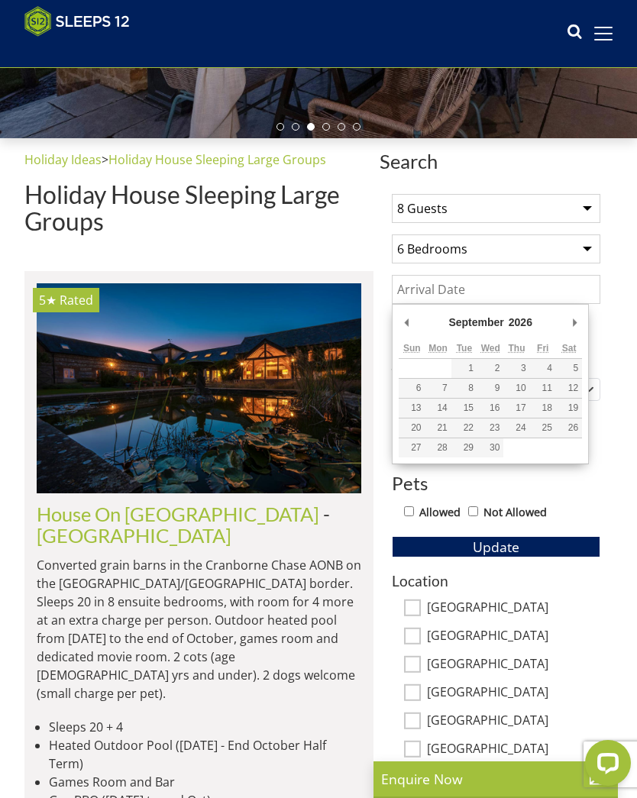
type input "[DATE]"
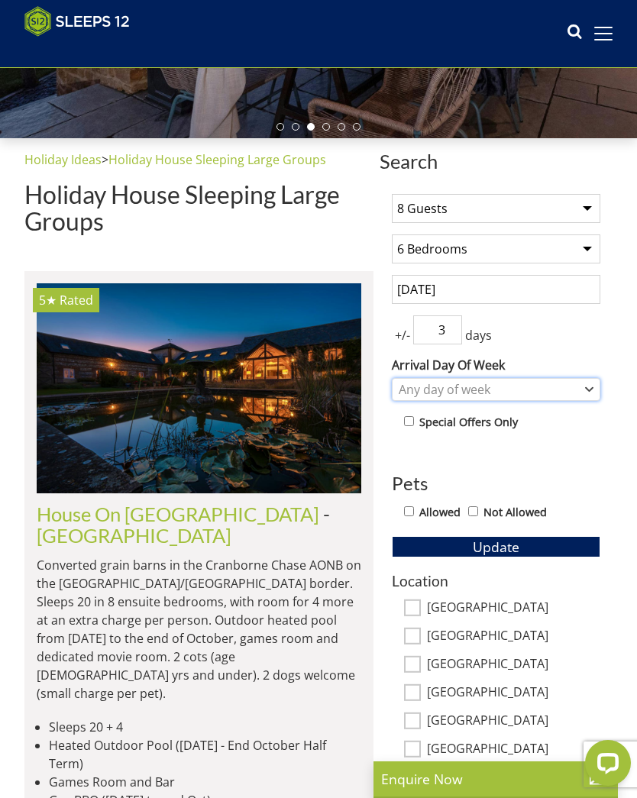
click at [585, 385] on icon "Combobox" at bounding box center [589, 389] width 8 height 9
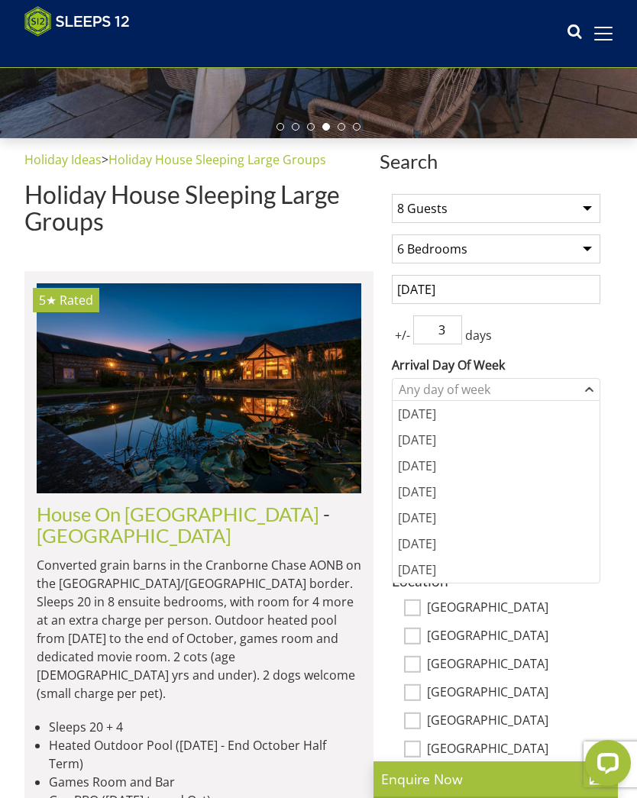
click at [436, 514] on div "[DATE]" at bounding box center [495, 518] width 207 height 26
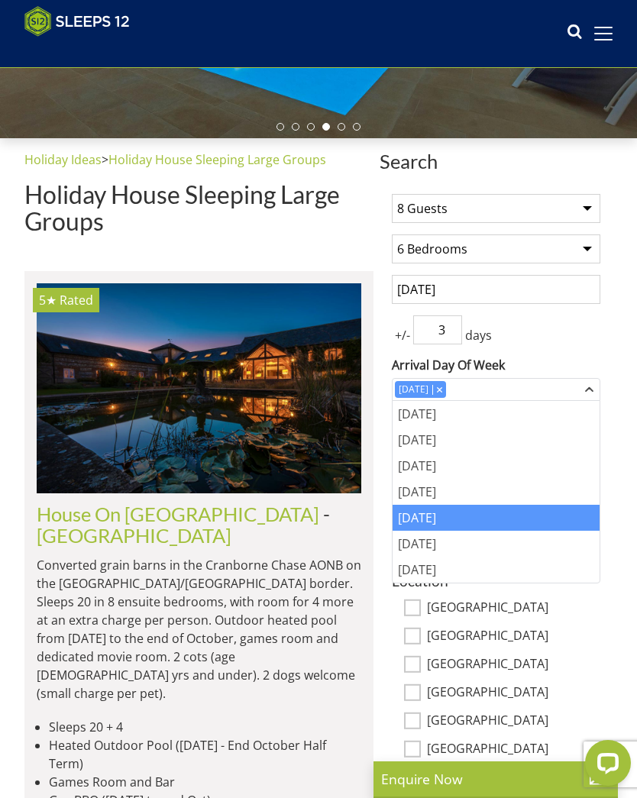
click at [600, 333] on div "1 Guest 2 Guests 3 Guests 4 Guests 5 Guests 6 Guests 7 Guests 8 Guests 9 Guests…" at bounding box center [495, 598] width 233 height 833
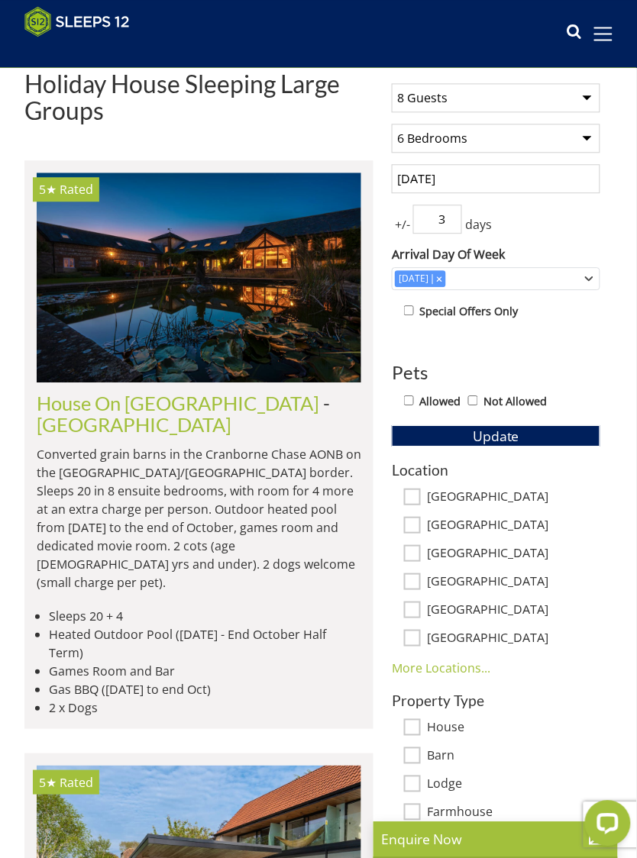
scroll to position [508, 0]
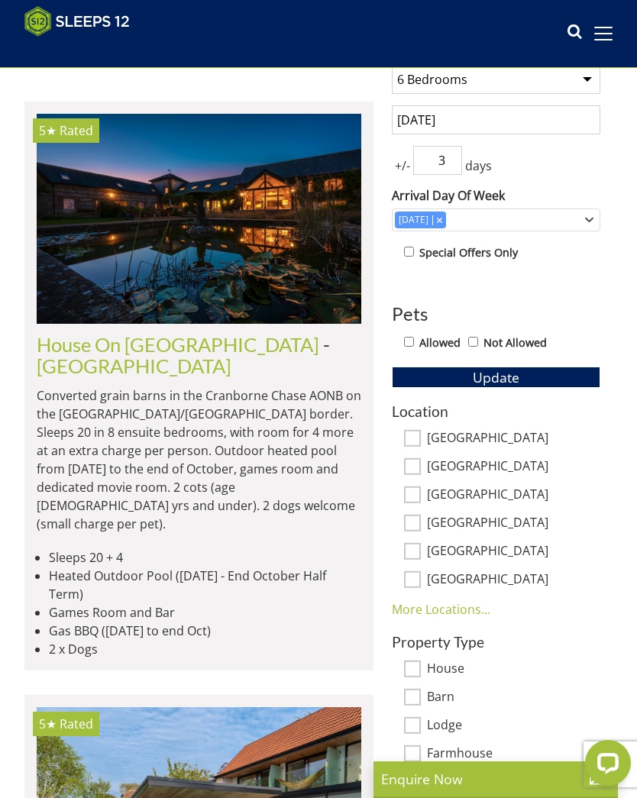
click at [473, 605] on link "More Locations..." at bounding box center [441, 609] width 98 height 17
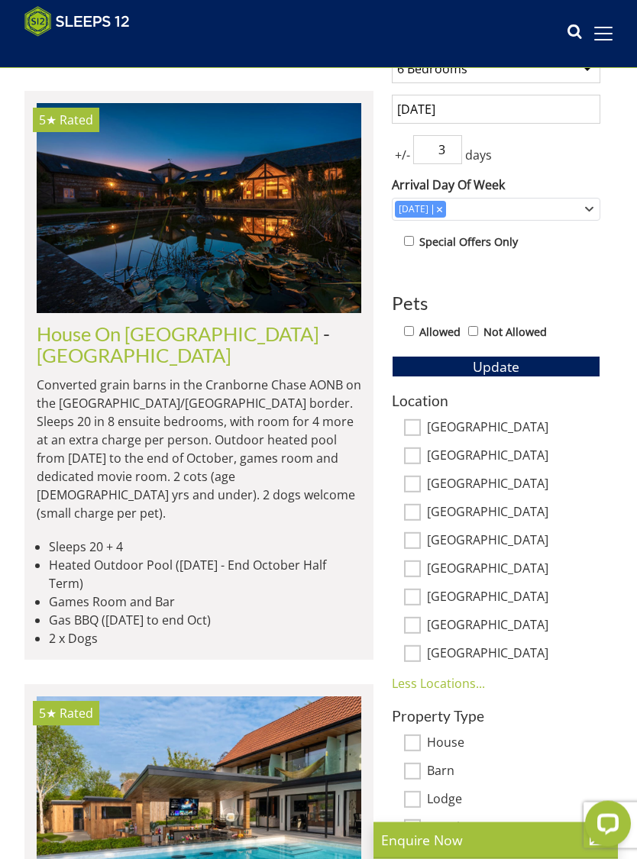
scroll to position [518, 0]
click at [418, 508] on input "[GEOGRAPHIC_DATA]" at bounding box center [412, 512] width 17 height 17
checkbox input "true"
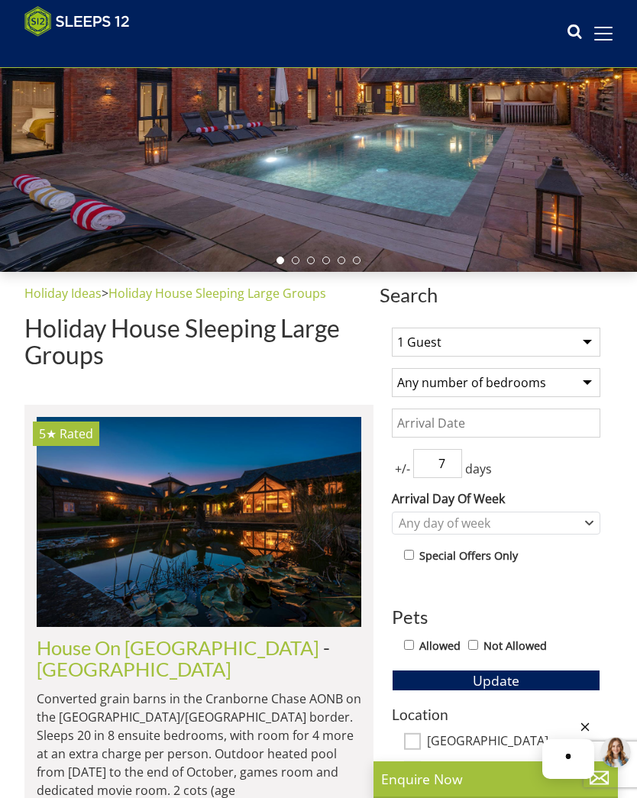
click at [579, 338] on select "1 Guest 2 Guests 3 Guests 4 Guests 5 Guests 6 Guests 7 Guests 8 Guests 9 Guests…" at bounding box center [496, 341] width 208 height 29
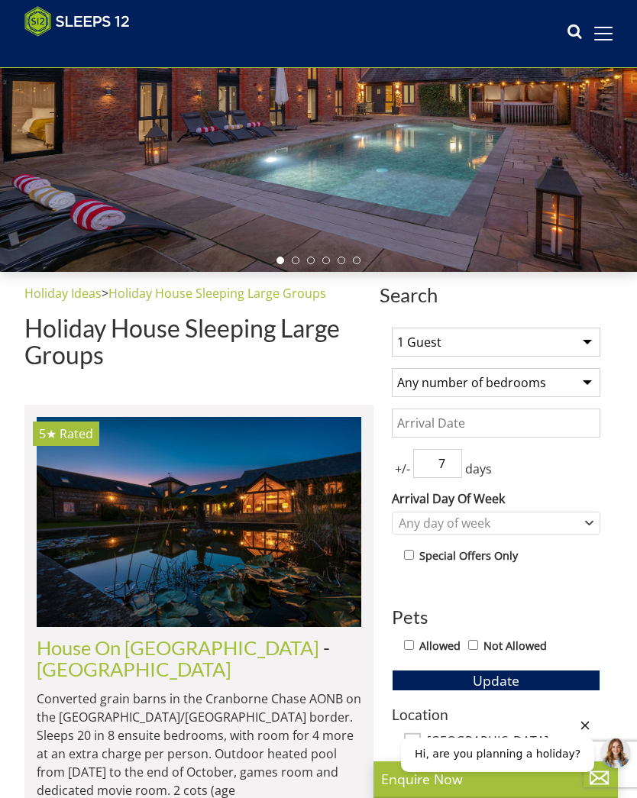
select select "8"
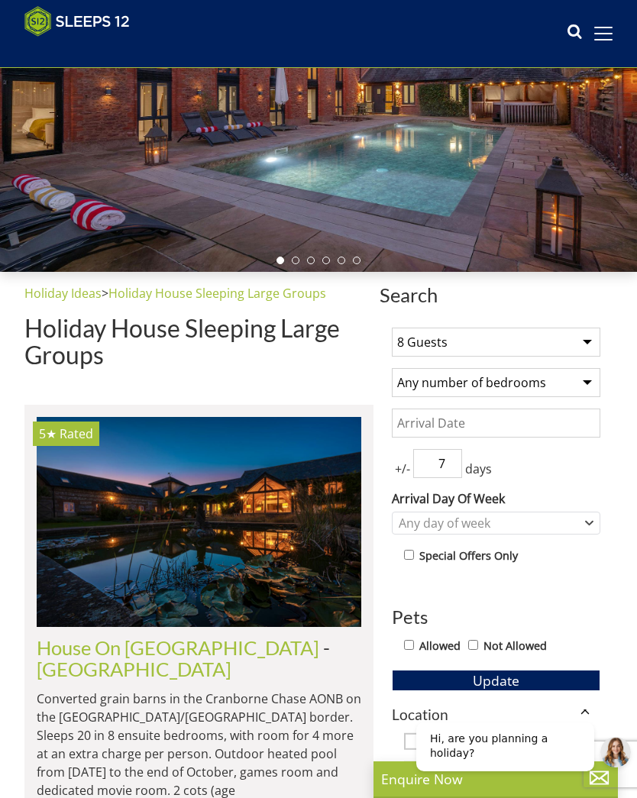
click at [582, 382] on select "Any number of bedrooms 4 Bedrooms 5 Bedrooms 6 Bedrooms 7 Bedrooms 8 Bedrooms 9…" at bounding box center [496, 382] width 208 height 29
select select "6"
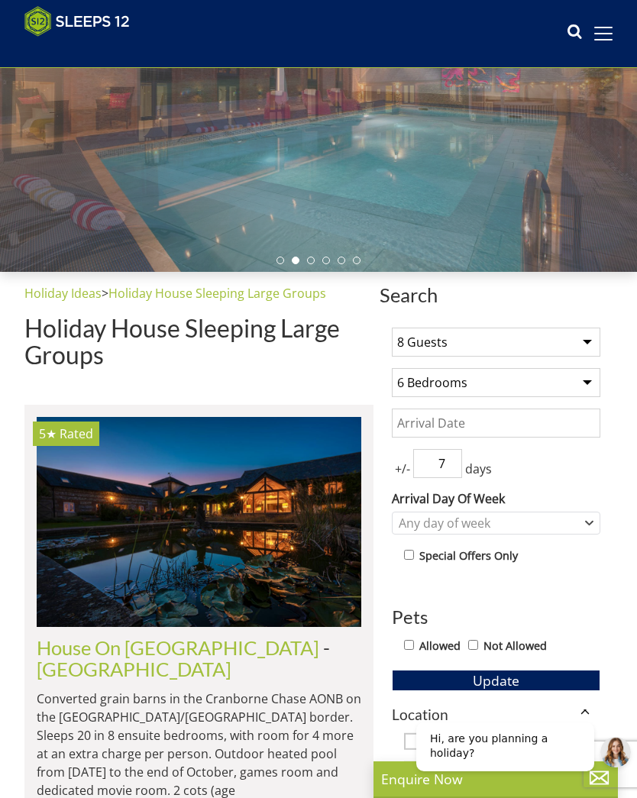
click at [590, 420] on input "Date" at bounding box center [496, 422] width 208 height 29
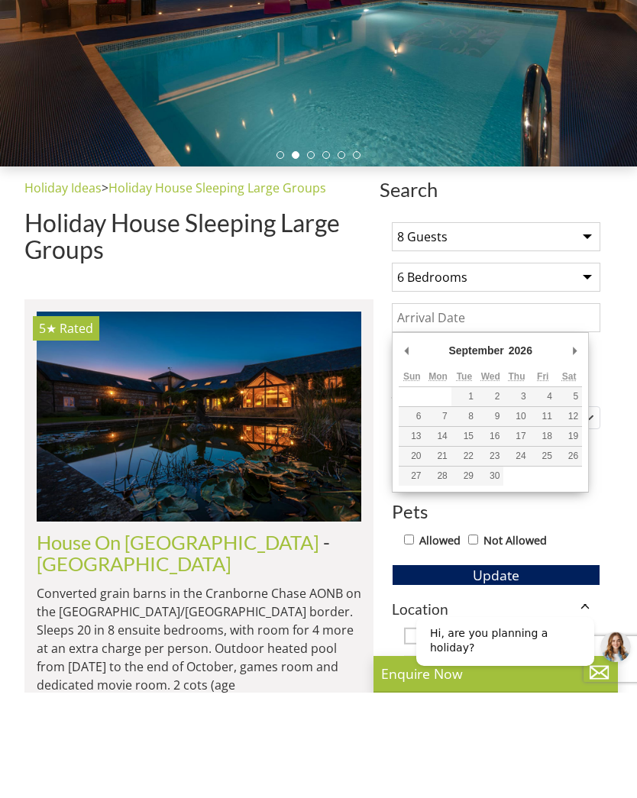
type input "[DATE]"
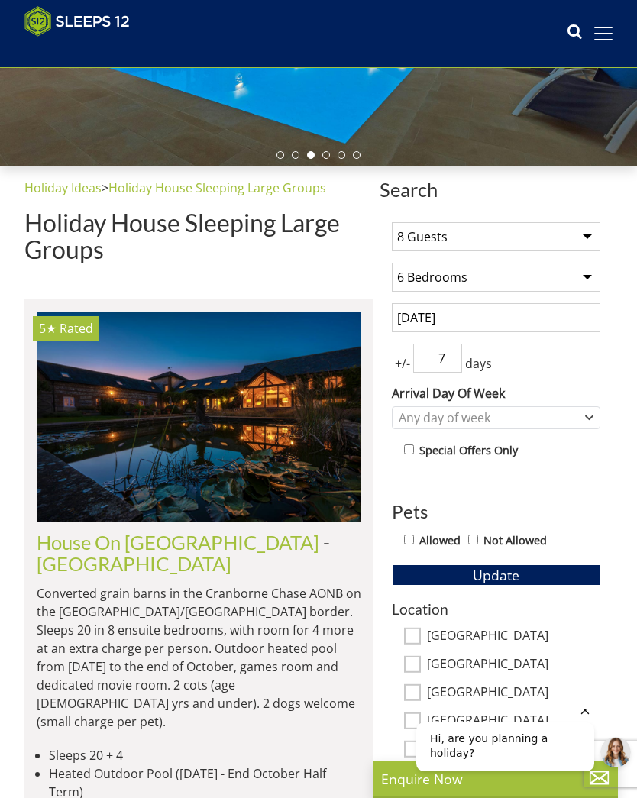
click at [457, 354] on input "7" at bounding box center [437, 357] width 49 height 29
type input "3"
click at [582, 418] on div "Any day of week" at bounding box center [496, 417] width 208 height 23
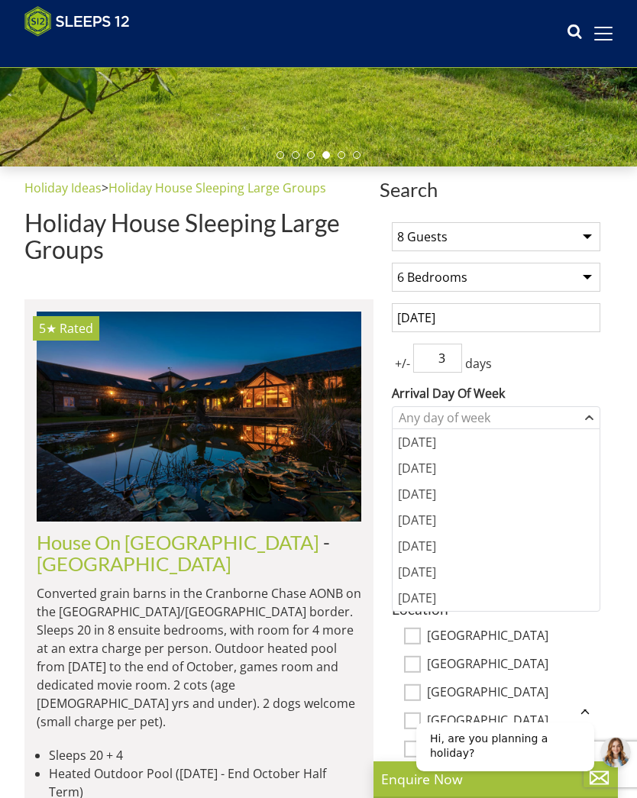
click at [433, 545] on div "[DATE]" at bounding box center [495, 546] width 207 height 26
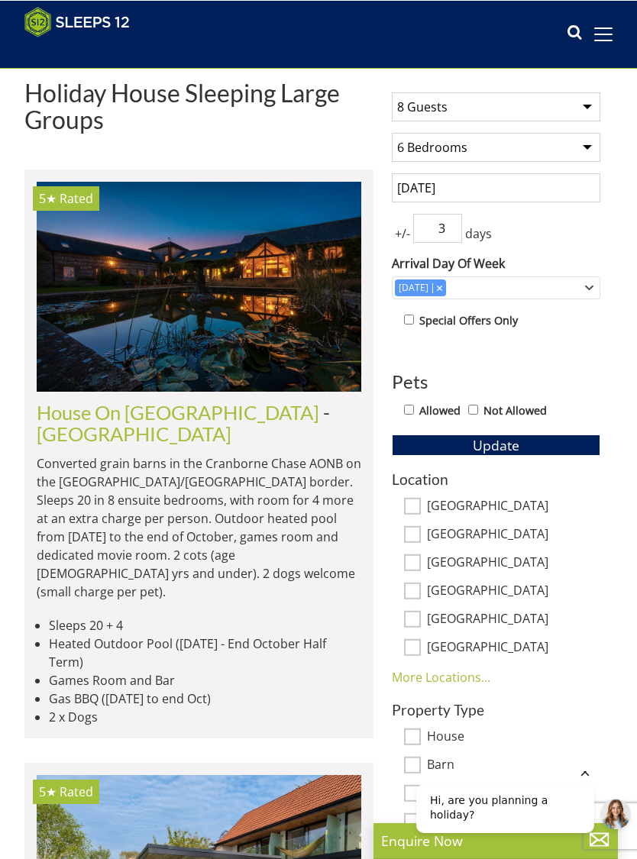
scroll to position [440, 0]
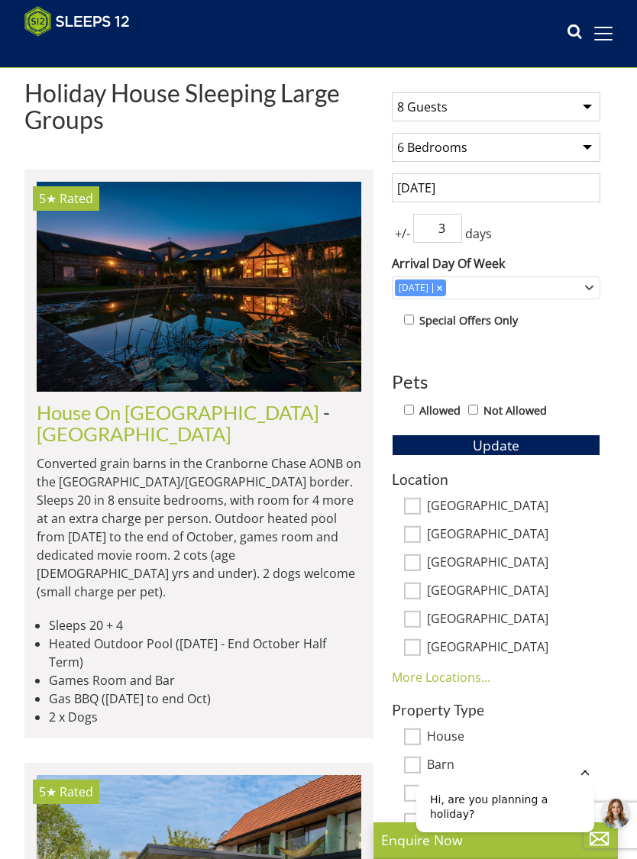
click at [543, 443] on button "Update" at bounding box center [496, 444] width 208 height 21
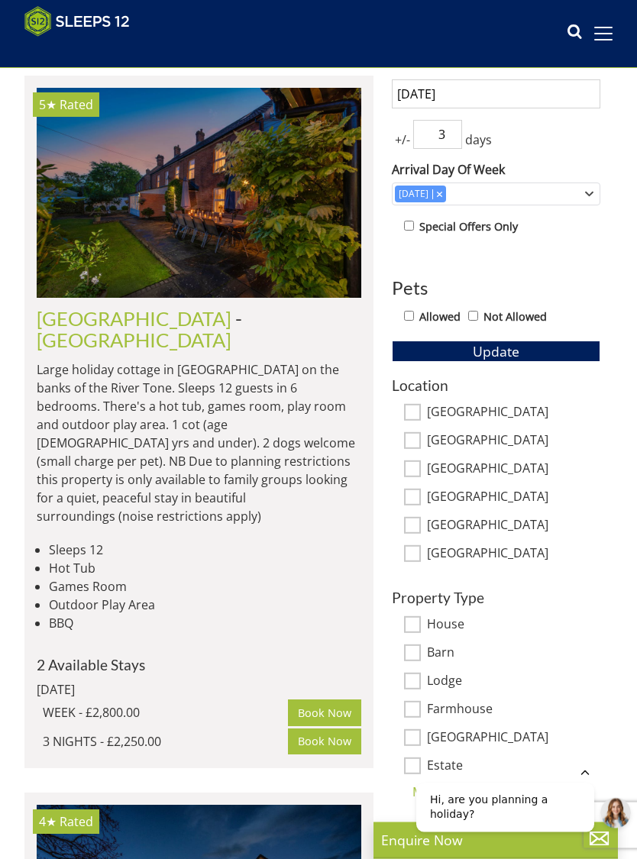
scroll to position [534, 0]
click at [417, 553] on input "[GEOGRAPHIC_DATA]" at bounding box center [412, 553] width 17 height 17
checkbox input "true"
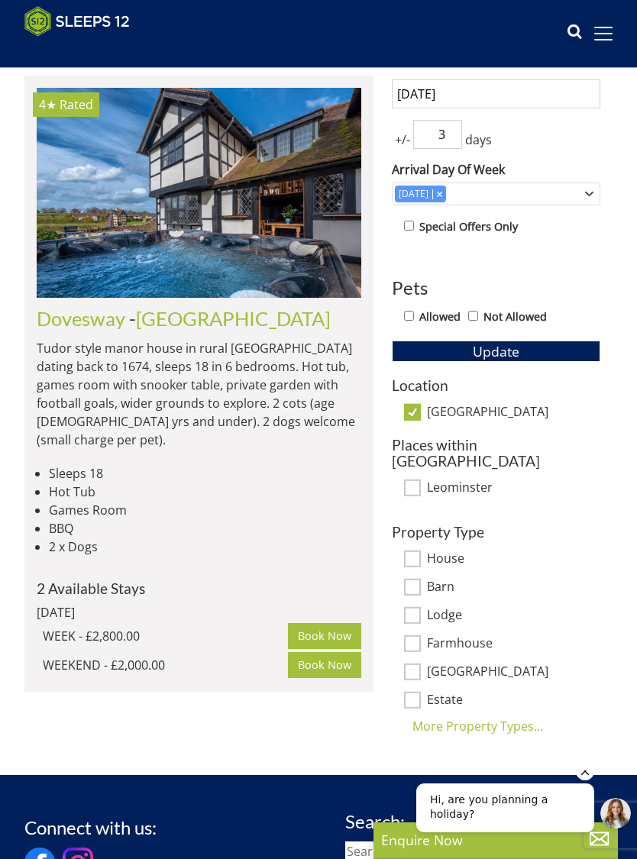
click at [417, 404] on input "[GEOGRAPHIC_DATA]" at bounding box center [412, 412] width 17 height 17
checkbox input "false"
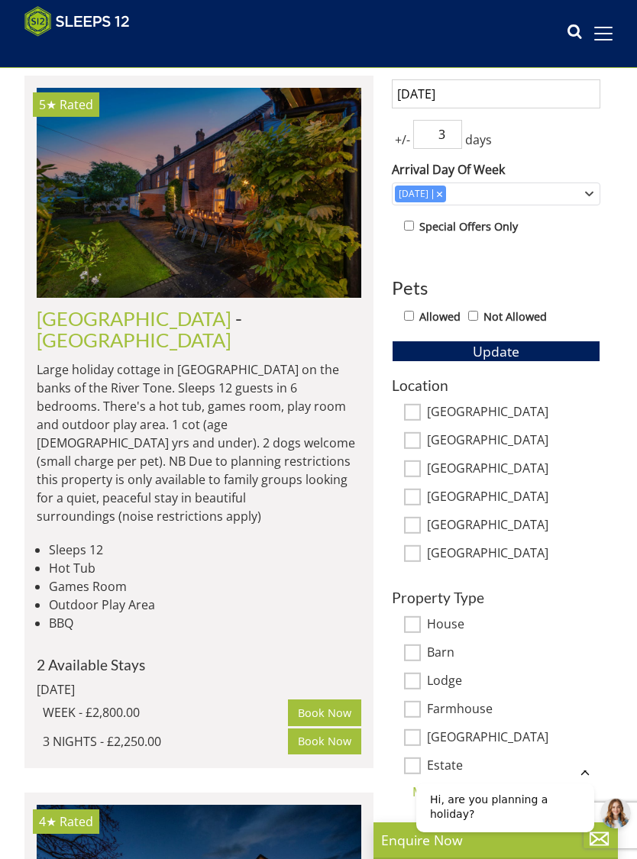
click at [416, 496] on input "[GEOGRAPHIC_DATA]" at bounding box center [412, 496] width 17 height 17
checkbox input "true"
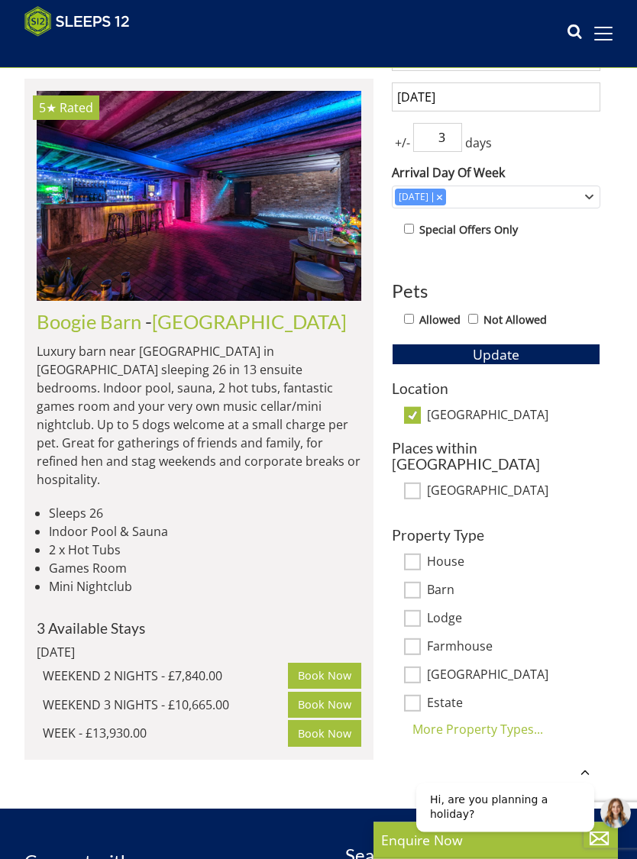
scroll to position [530, 0]
click at [420, 410] on input "[GEOGRAPHIC_DATA]" at bounding box center [412, 415] width 17 height 17
checkbox input "false"
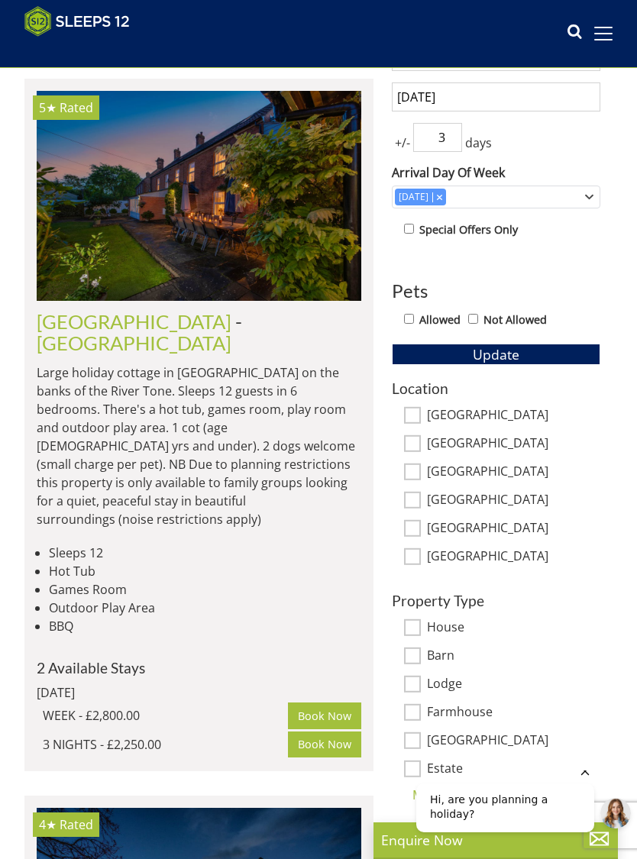
click at [420, 557] on input "[GEOGRAPHIC_DATA]" at bounding box center [412, 556] width 17 height 17
checkbox input "true"
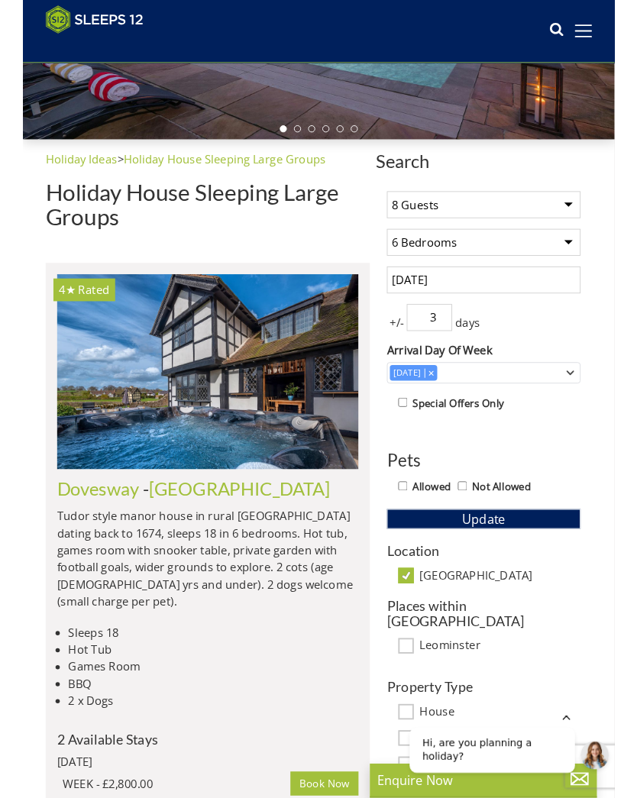
scroll to position [384, 0]
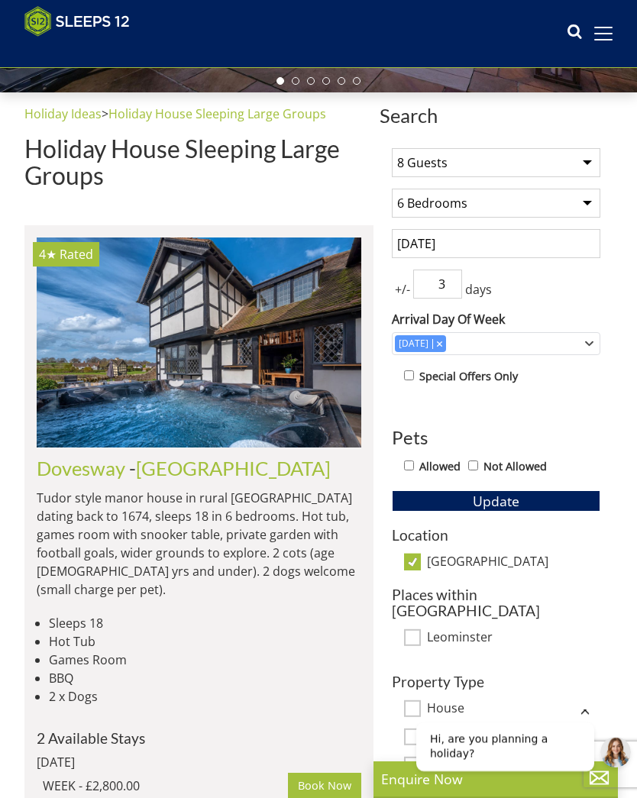
click at [417, 556] on input "[GEOGRAPHIC_DATA]" at bounding box center [412, 561] width 17 height 17
checkbox input "false"
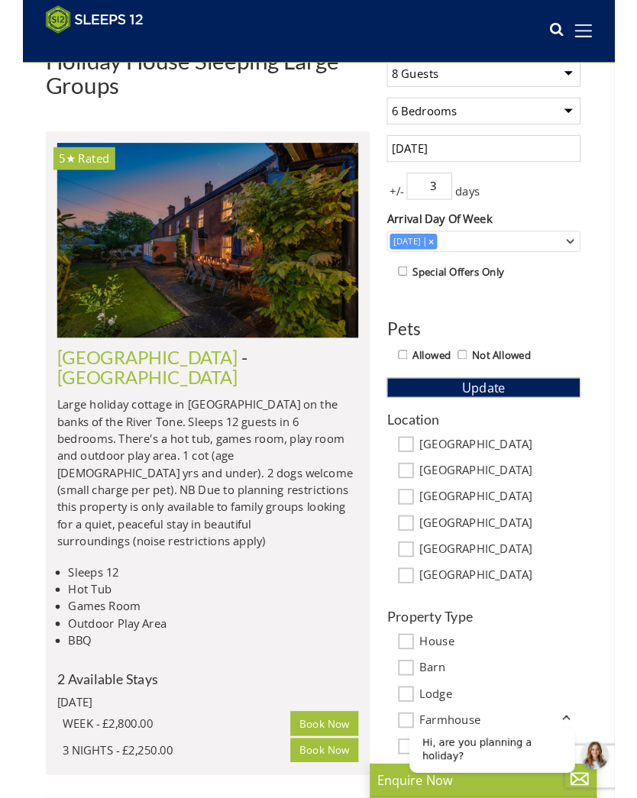
scroll to position [529, 0]
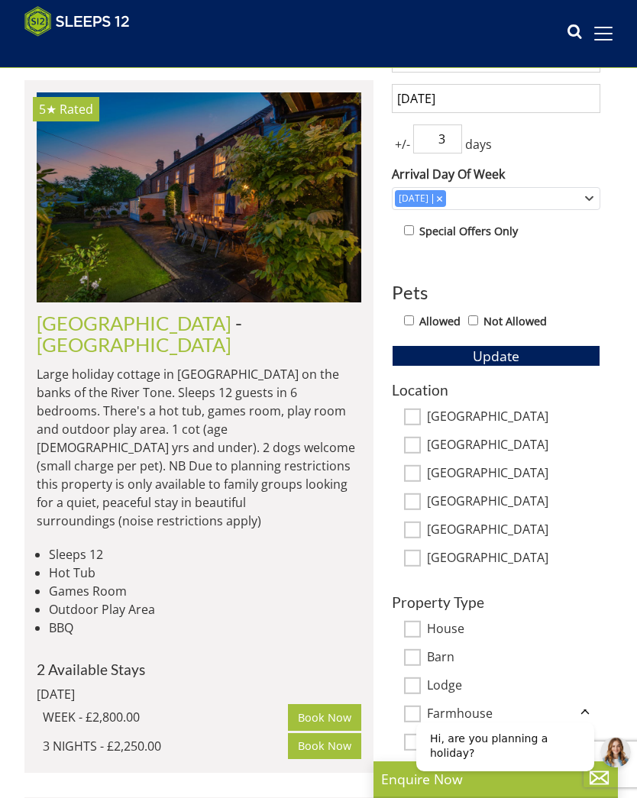
click at [417, 495] on input "[GEOGRAPHIC_DATA]" at bounding box center [412, 501] width 17 height 17
checkbox input "true"
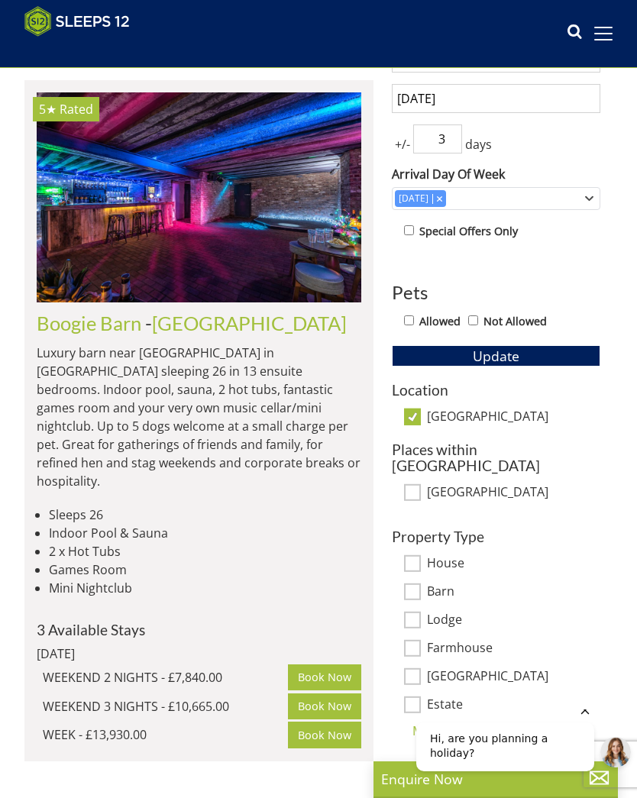
click at [417, 413] on input "[GEOGRAPHIC_DATA]" at bounding box center [412, 416] width 17 height 17
checkbox input "false"
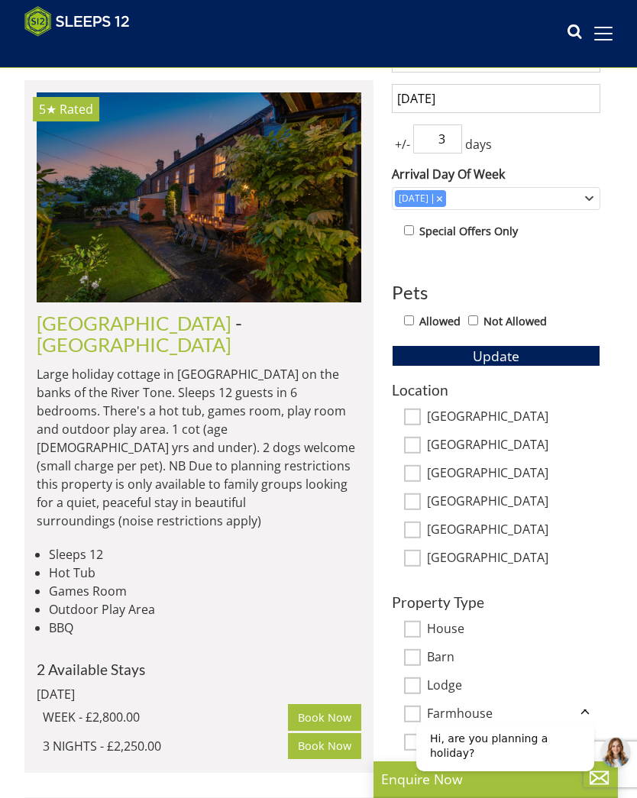
click at [416, 408] on input "[GEOGRAPHIC_DATA]" at bounding box center [412, 416] width 17 height 17
checkbox input "true"
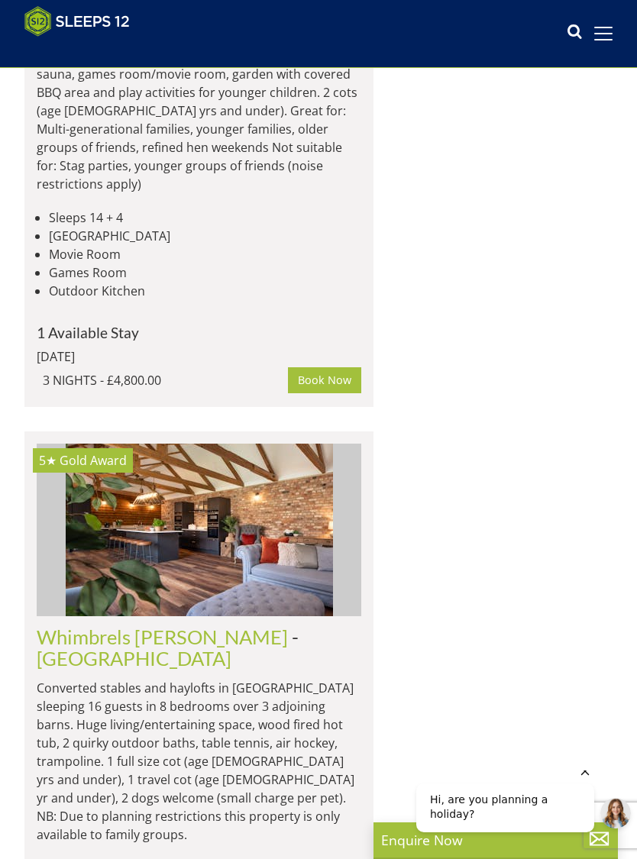
scroll to position [8101, 0]
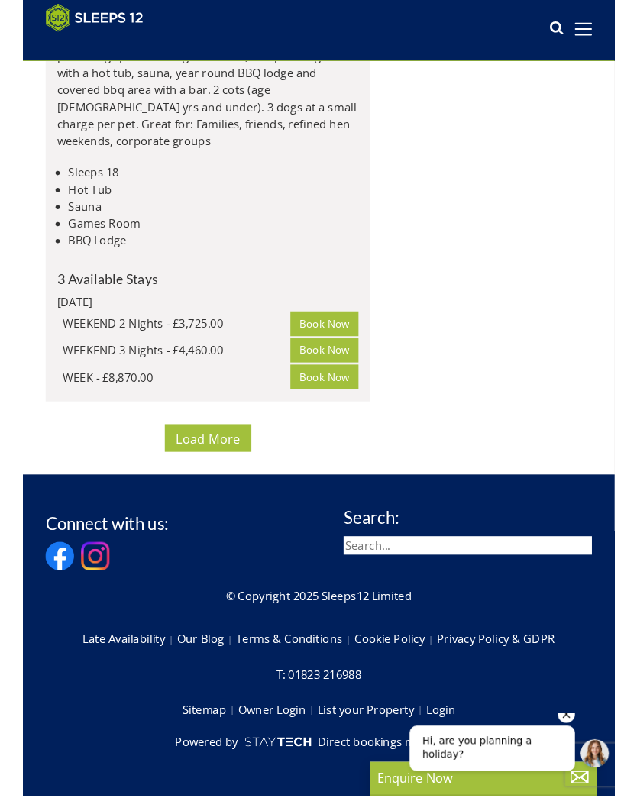
scroll to position [13339, 0]
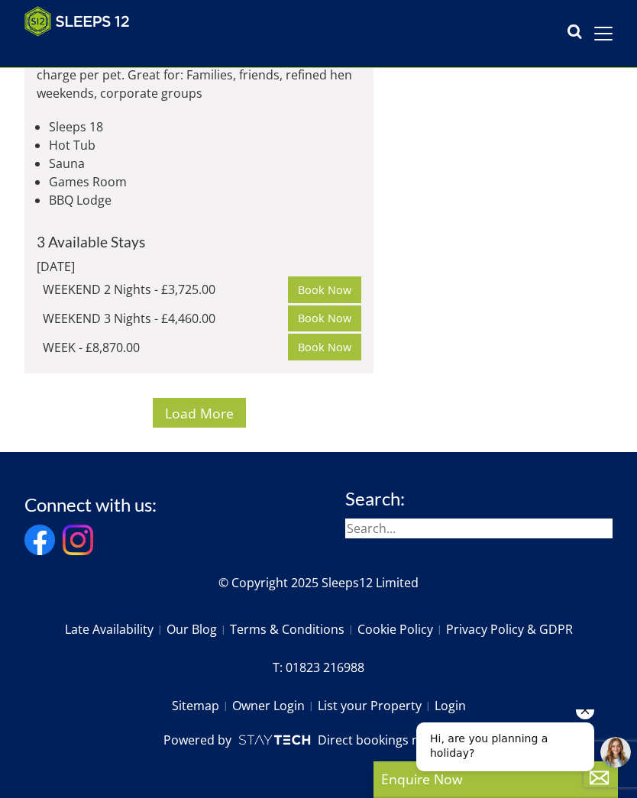
click at [369, 612] on div "Connect with us: Search: © Copyright 2025 Sleeps12 Limited Late Availability Ou…" at bounding box center [318, 624] width 588 height 296
click at [214, 413] on span "Load More" at bounding box center [199, 413] width 69 height 18
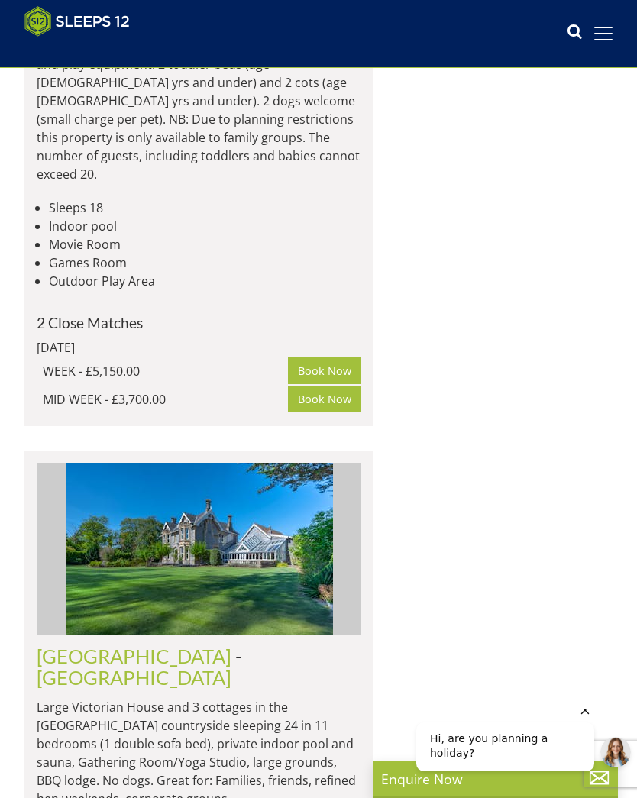
scroll to position [18894, 0]
